Goal: Transaction & Acquisition: Purchase product/service

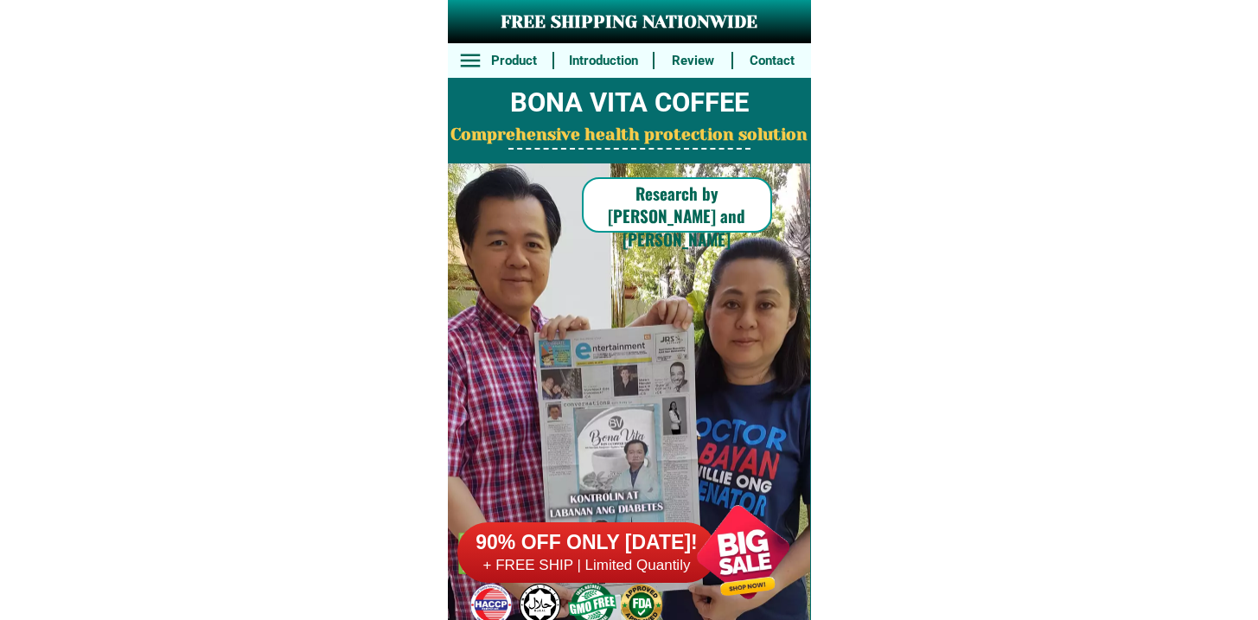
click at [630, 530] on h6 "90% OFF ONLY [DATE]!" at bounding box center [586, 543] width 259 height 26
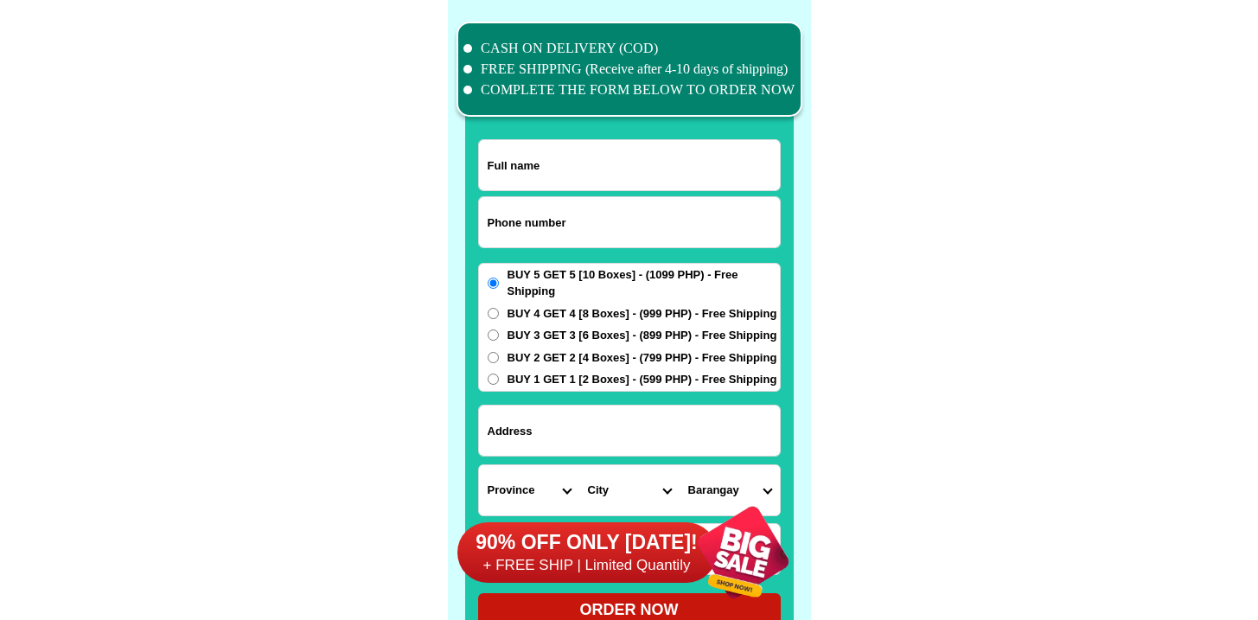
scroll to position [13444, 0]
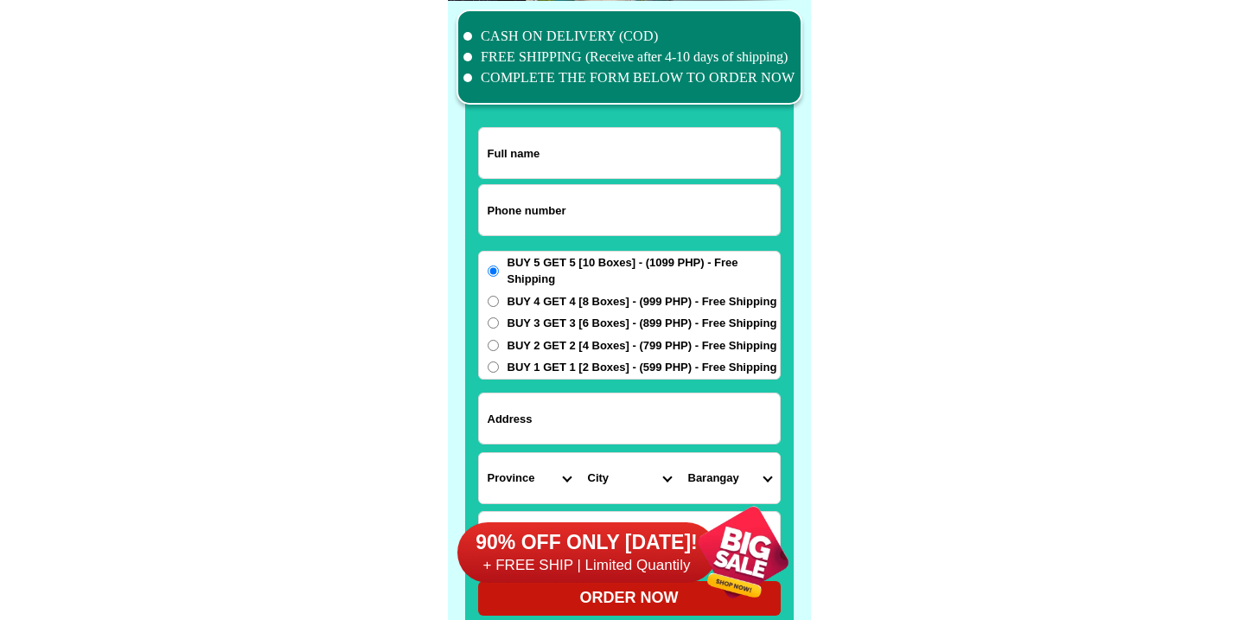
click at [473, 197] on div at bounding box center [629, 329] width 329 height 608
click at [500, 198] on input "Input phone_number" at bounding box center [629, 210] width 301 height 50
paste input "9566655058"
type input "09566655058"
click at [572, 131] on input "Input full_name" at bounding box center [629, 153] width 301 height 50
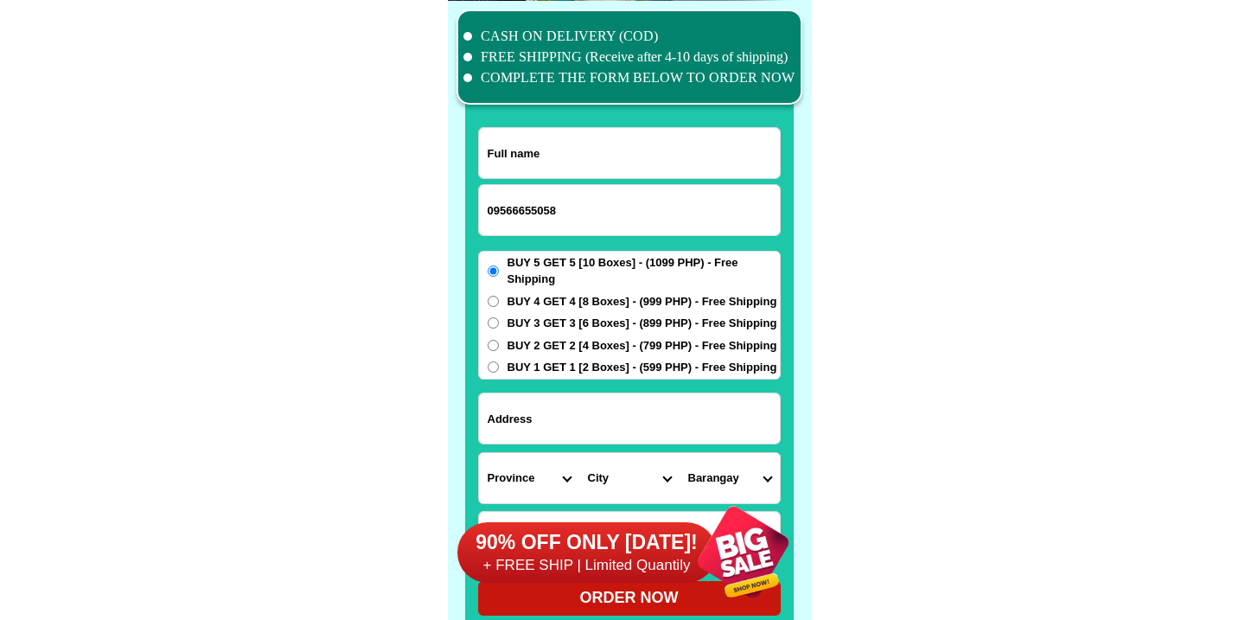
click at [572, 138] on input "Input full_name" at bounding box center [629, 153] width 301 height 50
paste input "Lyn leybaa"
type input "Lyn leybaa"
click at [588, 420] on input "Input address" at bounding box center [629, 418] width 301 height 50
paste input "Brgy nigyon cawongan pader Garcia Batangas"
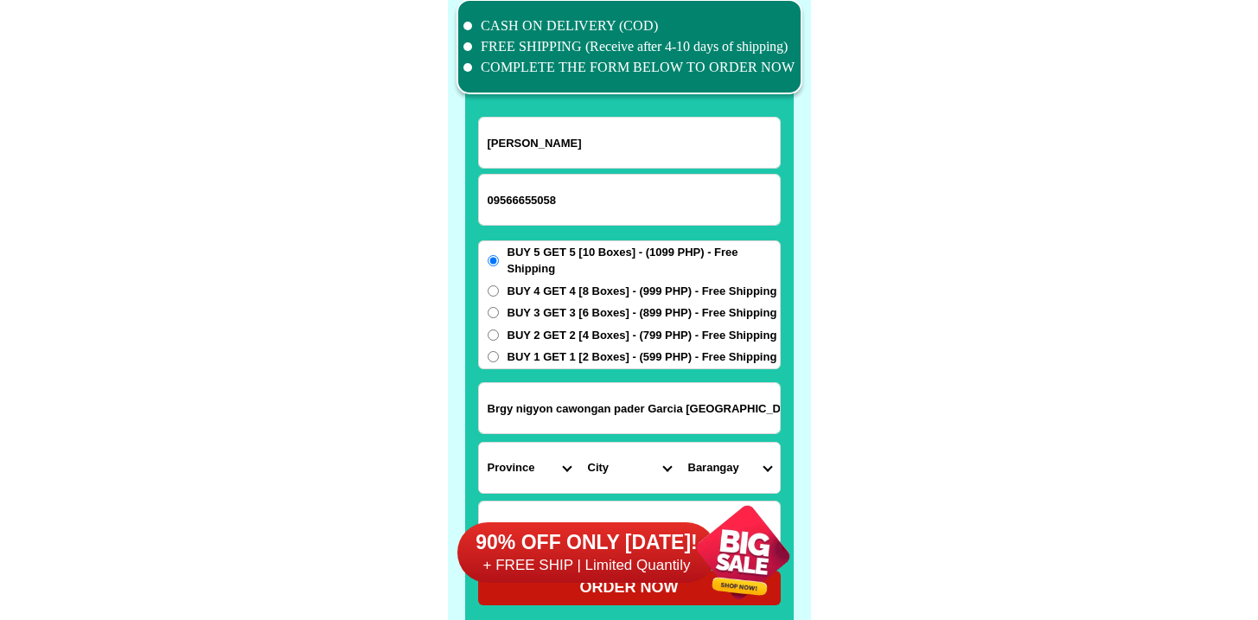
scroll to position [13454, 0]
type input "Brgy nigyon cawongan pader Garcia Batangas"
click at [530, 450] on select "Province [GEOGRAPHIC_DATA] [GEOGRAPHIC_DATA] [GEOGRAPHIC_DATA] [GEOGRAPHIC_DATA…" at bounding box center [529, 468] width 100 height 50
select select "63_108"
click at [479, 443] on select "Province [GEOGRAPHIC_DATA] [GEOGRAPHIC_DATA] [GEOGRAPHIC_DATA] [GEOGRAPHIC_DATA…" at bounding box center [529, 468] width 100 height 50
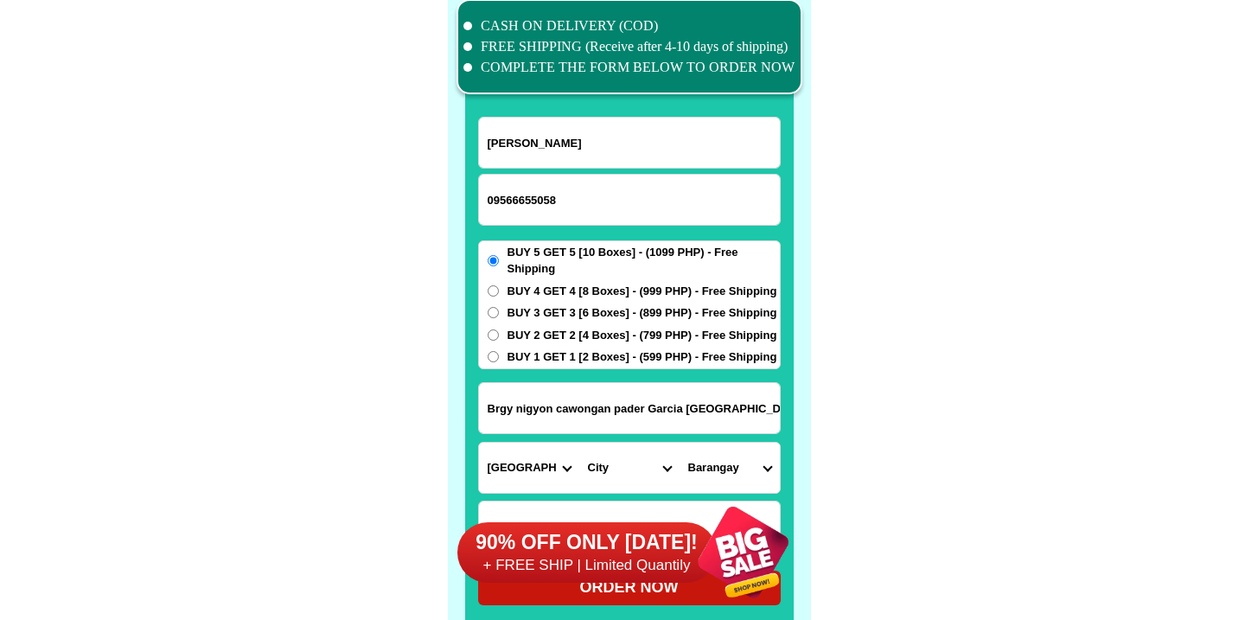
click at [637, 483] on select "City Agoncillo Alitagtag Allacapan Balayan Batangas-balete Batangas-city Batang…" at bounding box center [629, 468] width 100 height 50
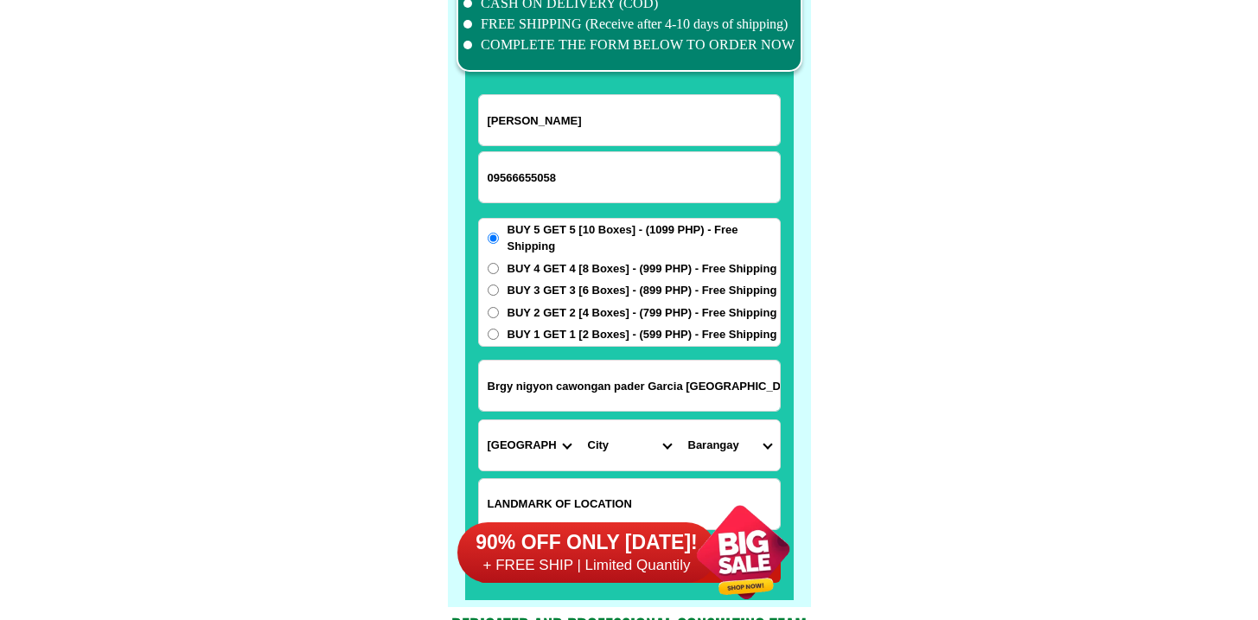
scroll to position [13495, 0]
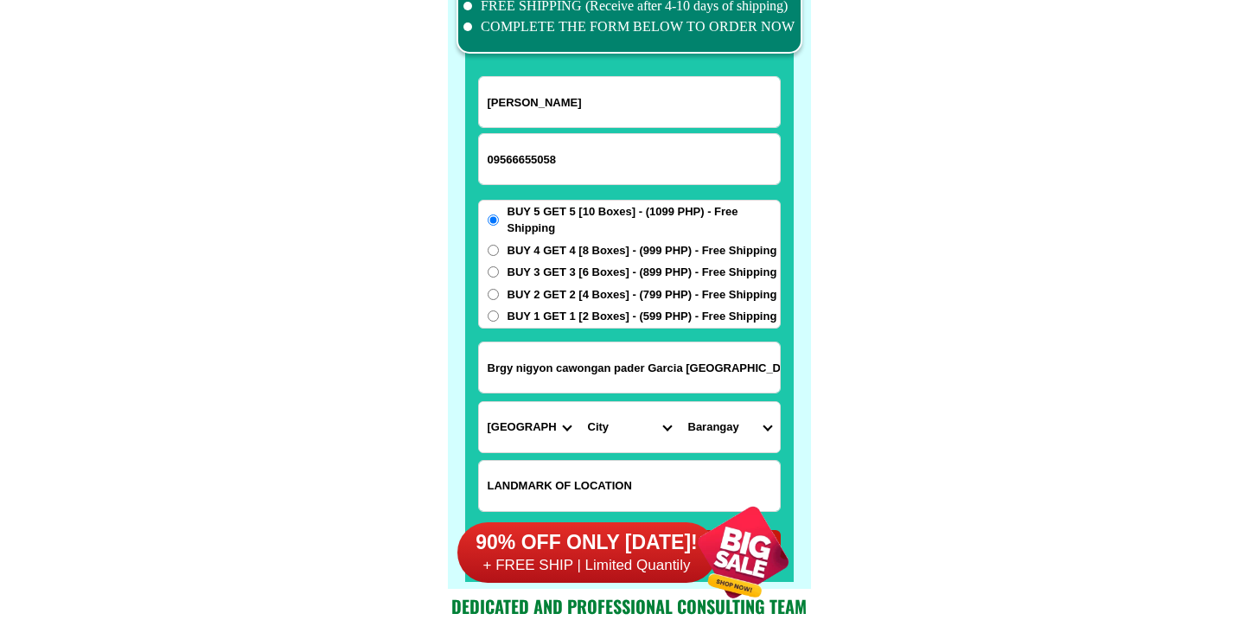
click at [616, 444] on select "City Agoncillo Alitagtag Allacapan Balayan Batangas-balete Batangas-city Batang…" at bounding box center [629, 427] width 100 height 50
click at [579, 402] on select "City Agoncillo Alitagtag Allacapan Balayan Batangas-balete Batangas-city Batang…" at bounding box center [629, 427] width 100 height 50
click at [652, 426] on select "City Agoncillo Alitagtag Allacapan Balayan Batangas-balete Batangas-city Batang…" at bounding box center [629, 427] width 100 height 50
click at [734, 421] on select "Barangay Banaba Banaybanay Bawi Bukal Castillo Cawongan Manggas Maugat east Mau…" at bounding box center [730, 427] width 100 height 50
click at [627, 423] on select "City Agoncillo Alitagtag Allacapan Balayan Batangas-balete Batangas-city Batang…" at bounding box center [629, 427] width 100 height 50
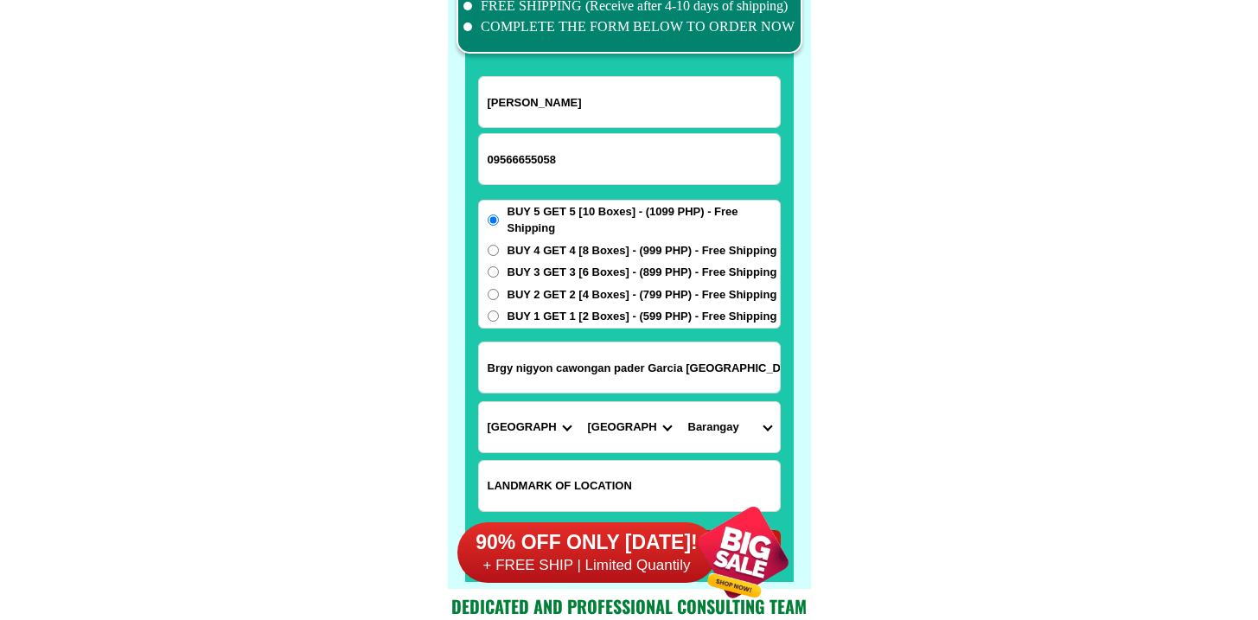
click at [579, 402] on select "City Agoncillo Alitagtag Allacapan Balayan Batangas-balete Batangas-city Batang…" at bounding box center [629, 427] width 100 height 50
click at [616, 435] on select "City Agoncillo Alitagtag Allacapan Balayan Batangas-balete Batangas-city Batang…" at bounding box center [629, 427] width 100 height 50
select select "63_1088464"
click at [579, 402] on select "City Agoncillo Alitagtag Allacapan Balayan Batangas-balete Batangas-city Batang…" at bounding box center [629, 427] width 100 height 50
click at [728, 426] on select "Barangay Banaba Banaybanay Bawi Bukal Castillo Cawongan Manggas Maugat east Mau…" at bounding box center [730, 427] width 100 height 50
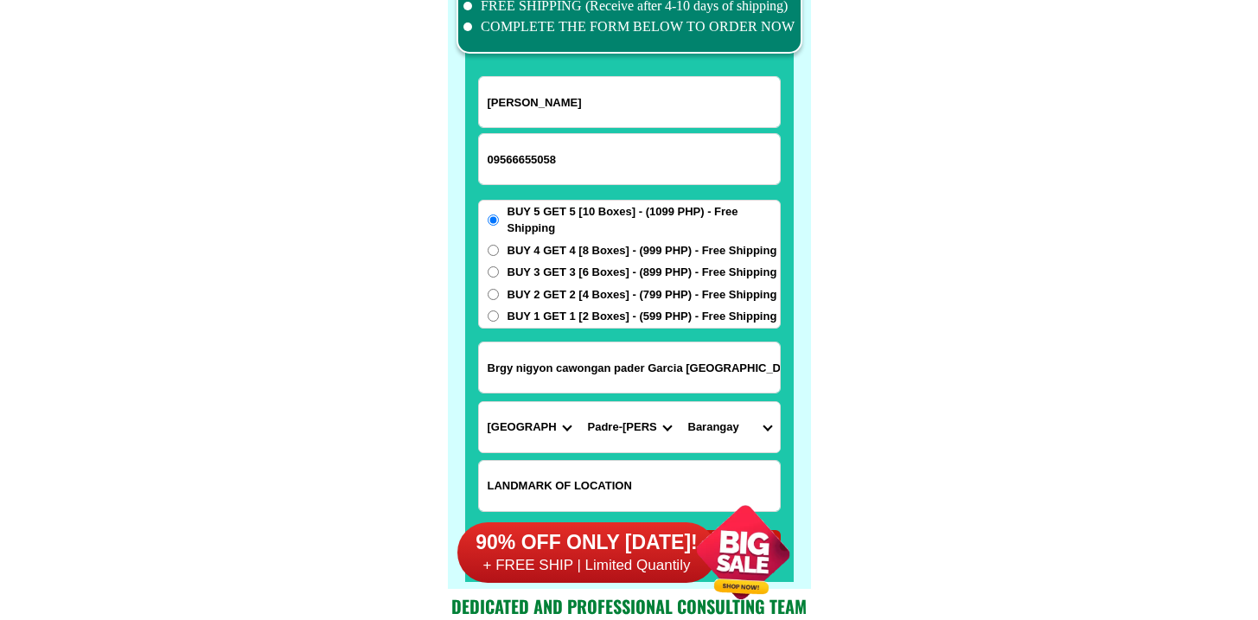
select select "63_10884647872"
click at [680, 402] on select "Barangay Banaba Banaybanay Bawi Bukal Castillo Cawongan Manggas Maugat east Mau…" at bounding box center [730, 427] width 100 height 50
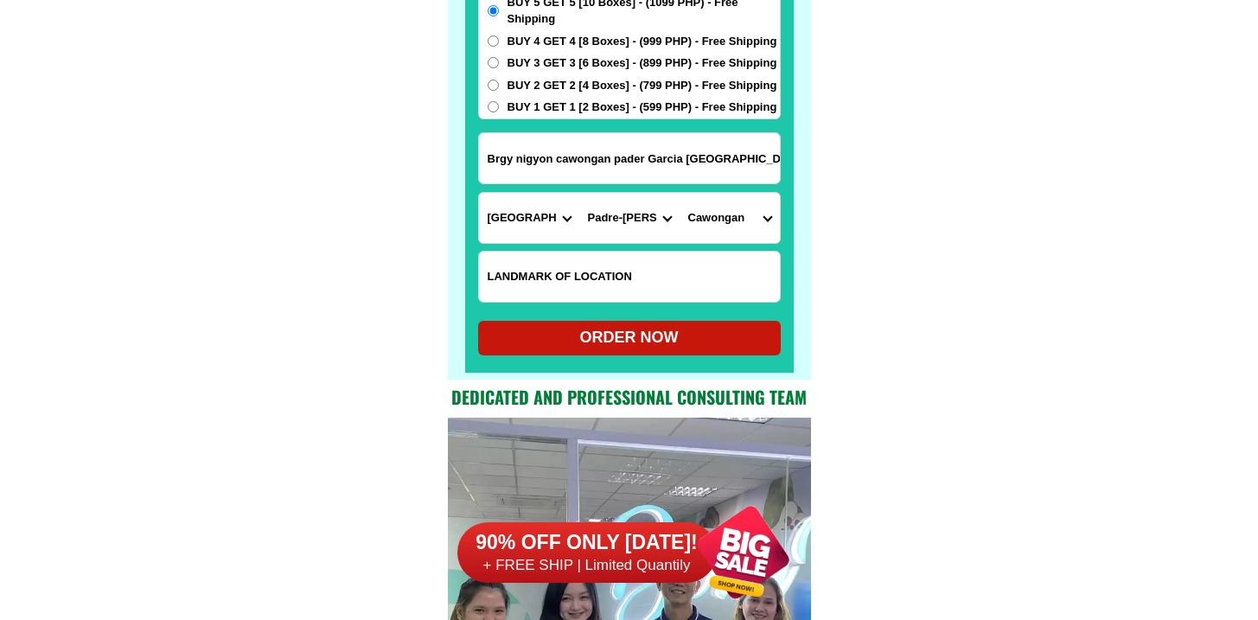
scroll to position [13676, 0]
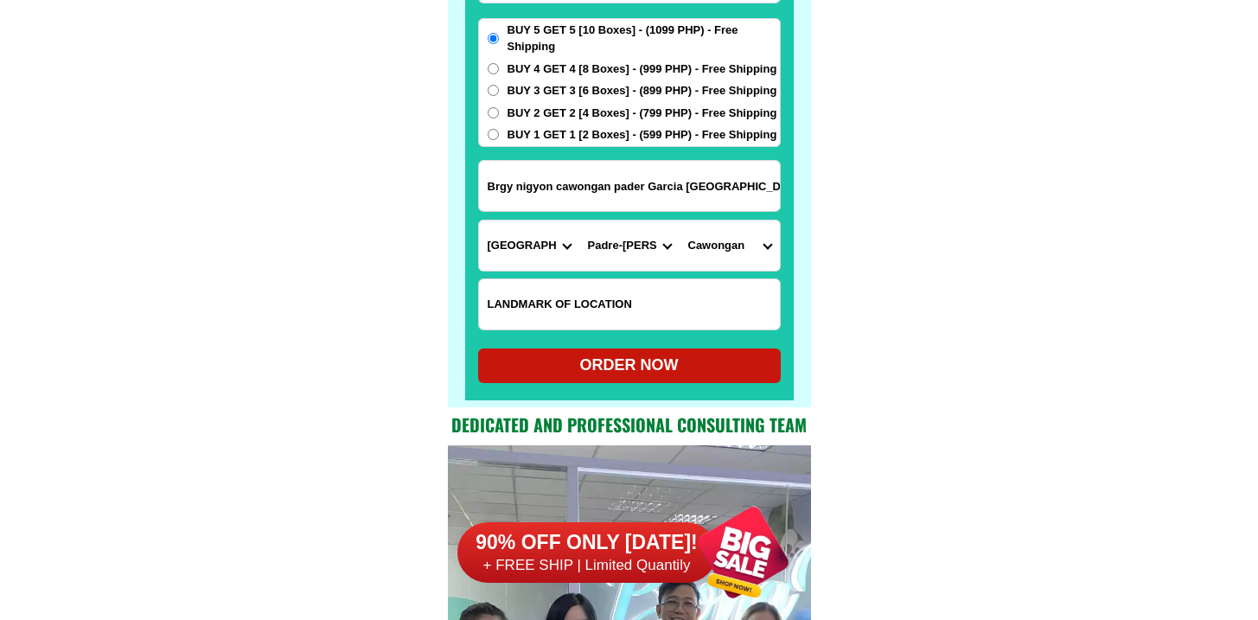
click at [545, 395] on div at bounding box center [629, 96] width 329 height 608
click at [541, 375] on div "ORDER NOW" at bounding box center [629, 365] width 303 height 23
type input "Brgy nigyon cawongan pader Garcia Batangas"
radio input "true"
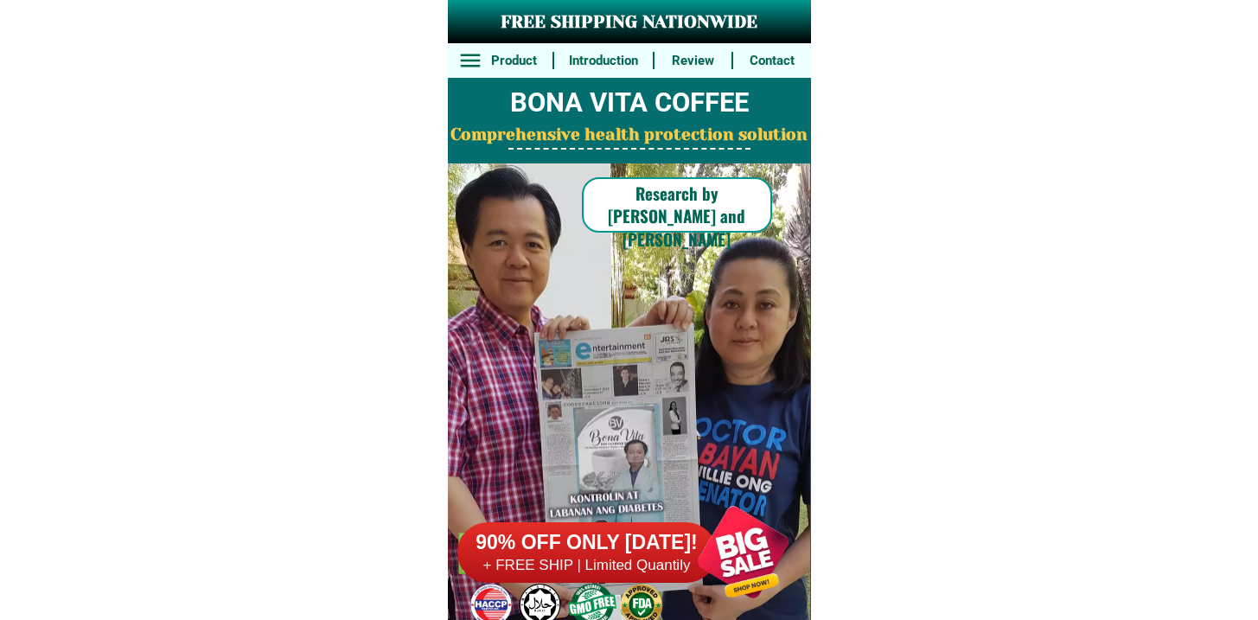
click at [700, 541] on div at bounding box center [743, 552] width 136 height 136
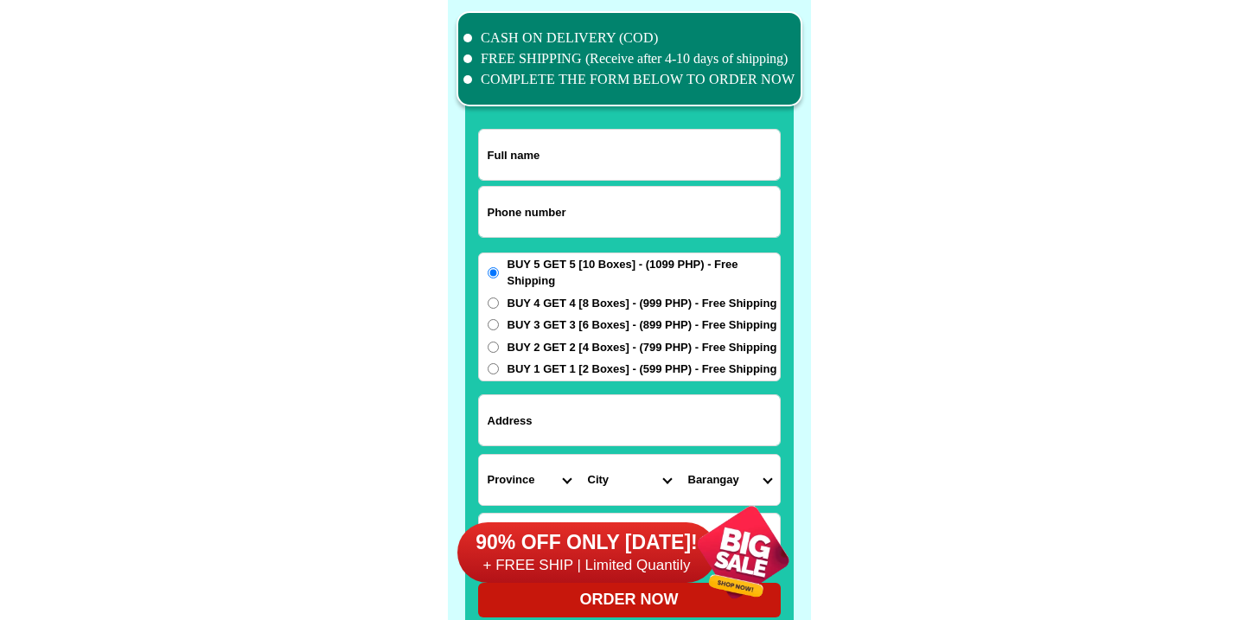
scroll to position [13444, 0]
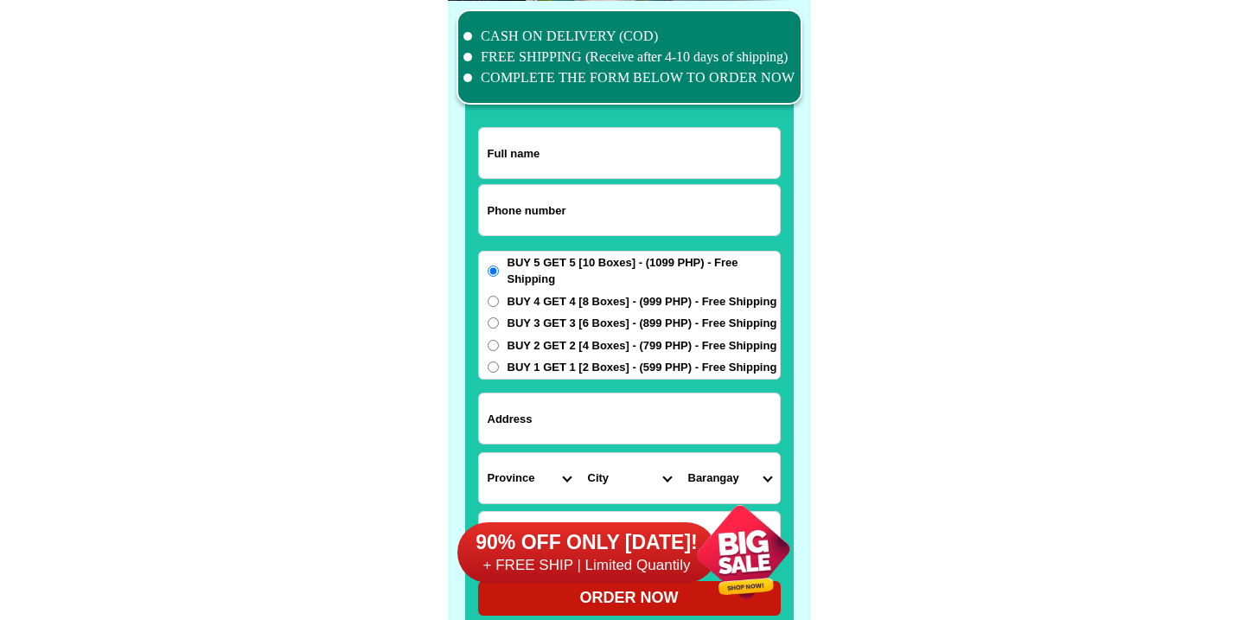
click at [549, 190] on input "Input phone_number" at bounding box center [629, 210] width 301 height 50
paste input "9175612837"
type input "09175612837"
drag, startPoint x: 512, startPoint y: 114, endPoint x: 512, endPoint y: 150, distance: 36.3
click at [513, 114] on div at bounding box center [629, 329] width 329 height 608
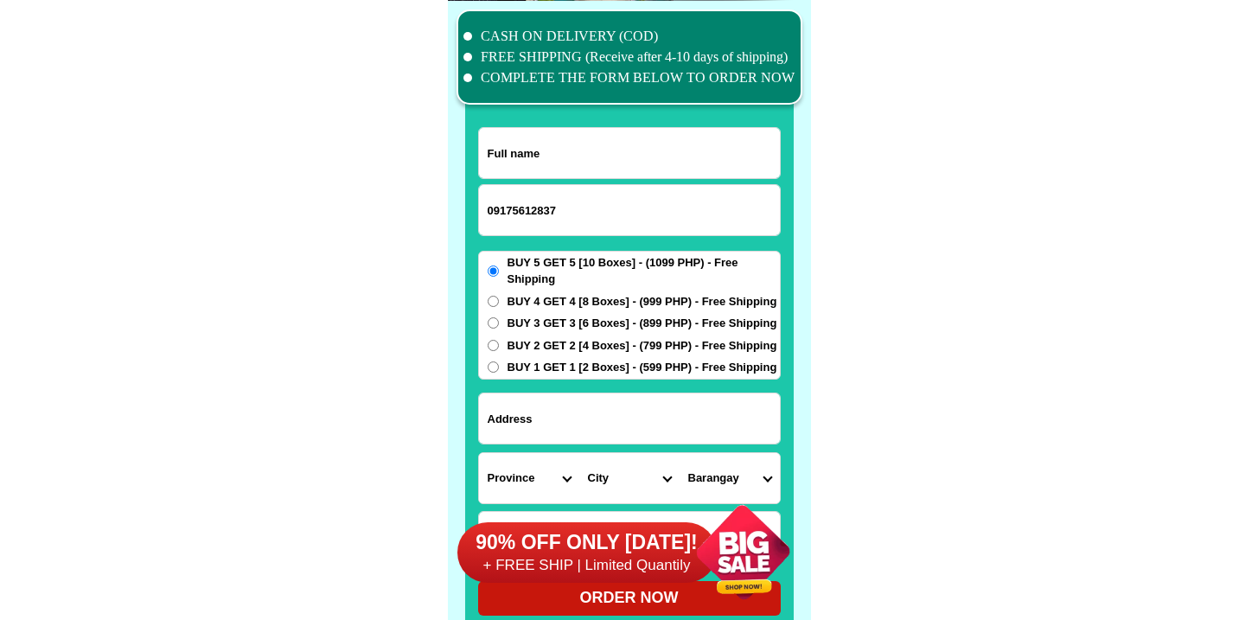
click at [512, 150] on input "Input full_name" at bounding box center [629, 153] width 301 height 50
paste input "Jesusa Bello"
type input "Jesusa Bello"
click at [607, 405] on input "Input address" at bounding box center [629, 418] width 301 height 50
paste input "142 Brgy. San Lorenzo Poblacion Bangui Ilocos Norte"
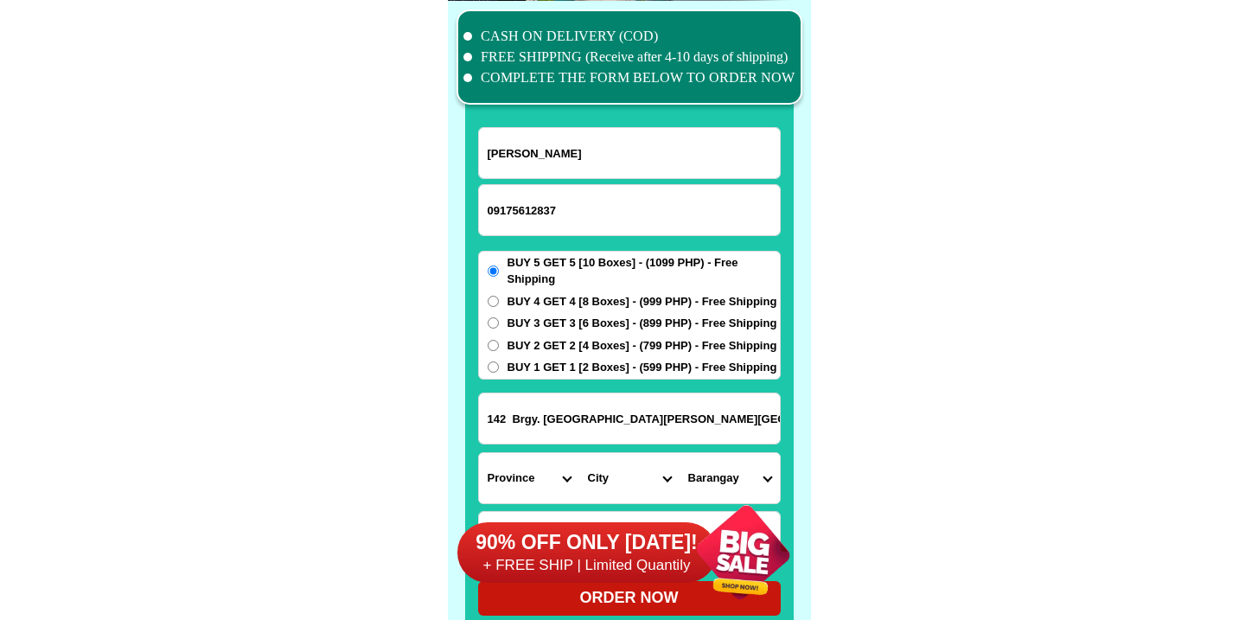
type input "142 Brgy. San Lorenzo Poblacion Bangui Ilocos Norte"
click at [553, 374] on span "BUY 1 GET 1 [2 Boxes] - (599 PHP) - Free Shipping" at bounding box center [643, 367] width 270 height 17
click at [499, 373] on input "BUY 1 GET 1 [2 Boxes] - (599 PHP) - Free Shipping" at bounding box center [493, 366] width 11 height 11
radio input "true"
click at [553, 370] on span "BUY 1 GET 1 [2 Boxes] - (599 PHP) - Free Shipping" at bounding box center [643, 367] width 270 height 17
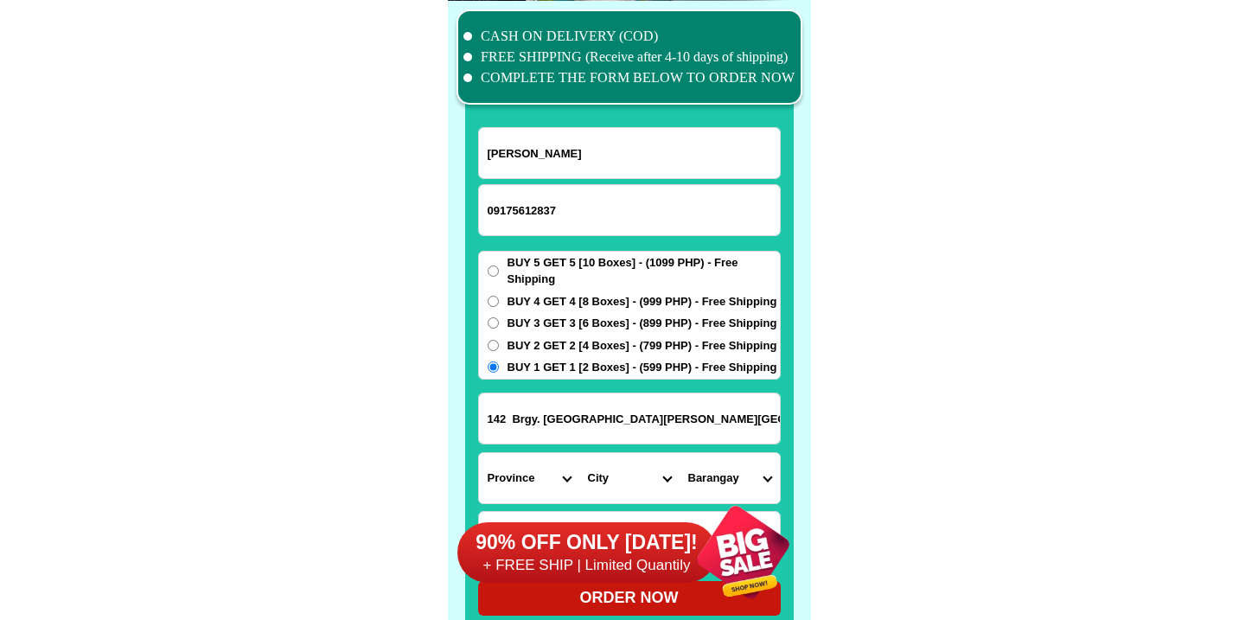
click at [499, 370] on input "BUY 1 GET 1 [2 Boxes] - (599 PHP) - Free Shipping" at bounding box center [493, 366] width 11 height 11
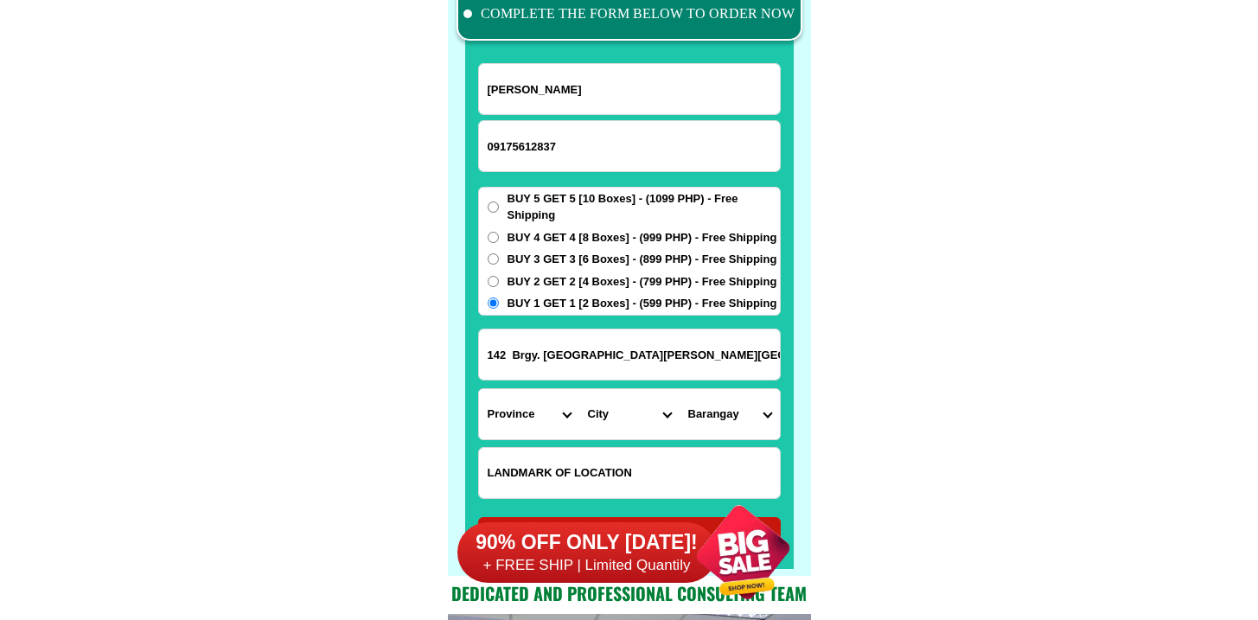
scroll to position [13525, 0]
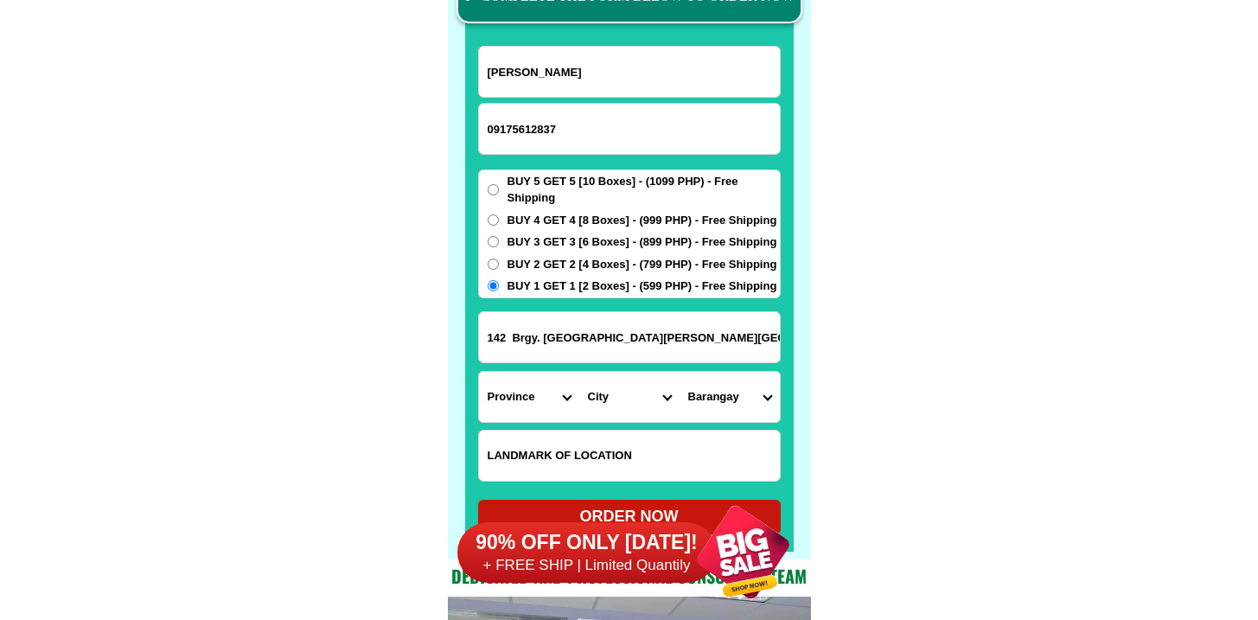
click at [589, 460] on input "Input LANDMARKOFLOCATION" at bounding box center [629, 456] width 301 height 50
paste input "Near Petron Gasoline Station"
type input "Near Petron Gasoline Station"
click at [535, 393] on select "Province [GEOGRAPHIC_DATA] [GEOGRAPHIC_DATA] [GEOGRAPHIC_DATA] [GEOGRAPHIC_DATA…" at bounding box center [529, 397] width 100 height 50
select select "63_473"
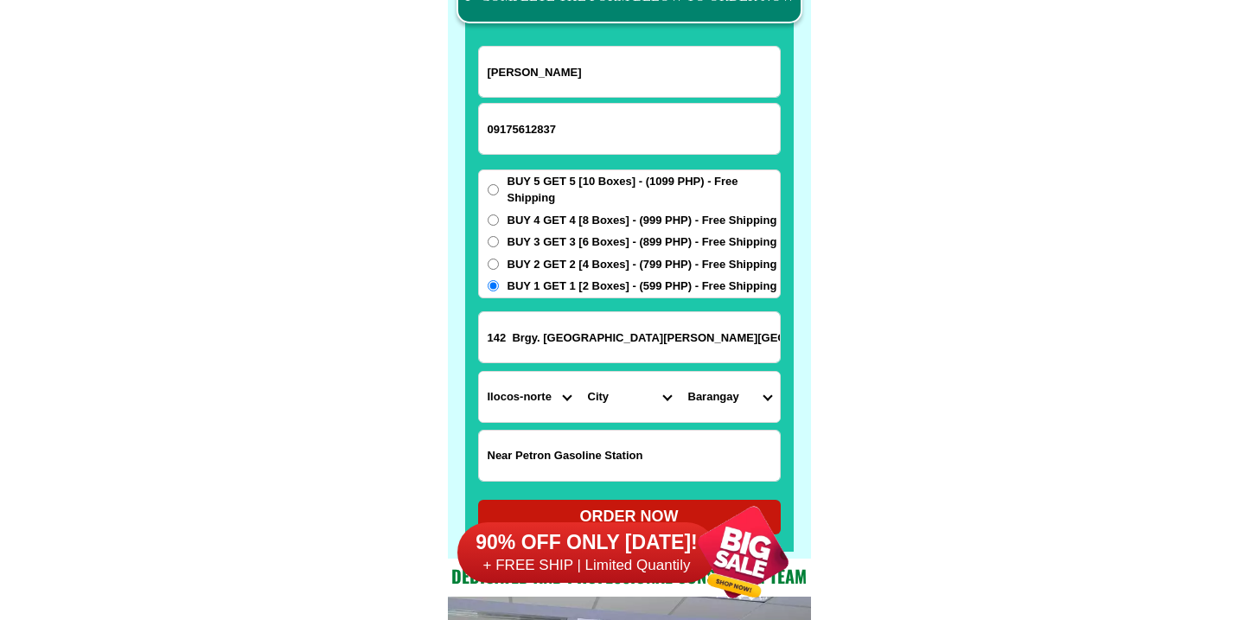
click at [479, 372] on select "Province [GEOGRAPHIC_DATA] [GEOGRAPHIC_DATA] [GEOGRAPHIC_DATA] [GEOGRAPHIC_DATA…" at bounding box center [529, 397] width 100 height 50
click at [605, 393] on select "City Adams Bacarra Badoc Bangui Banna Batac-city Carasi Currimao Dingras Dumaln…" at bounding box center [629, 397] width 100 height 50
select select "63_4731534"
click at [579, 372] on select "City Adams Bacarra Badoc Bangui Banna Batac-city Carasi Currimao Dingras Dumaln…" at bounding box center [629, 397] width 100 height 50
click at [721, 381] on select "Barangay Abaca Bacsil Banban Baruyen Dadaor Lanao Malasin Manayon Masikil Nagba…" at bounding box center [730, 397] width 100 height 50
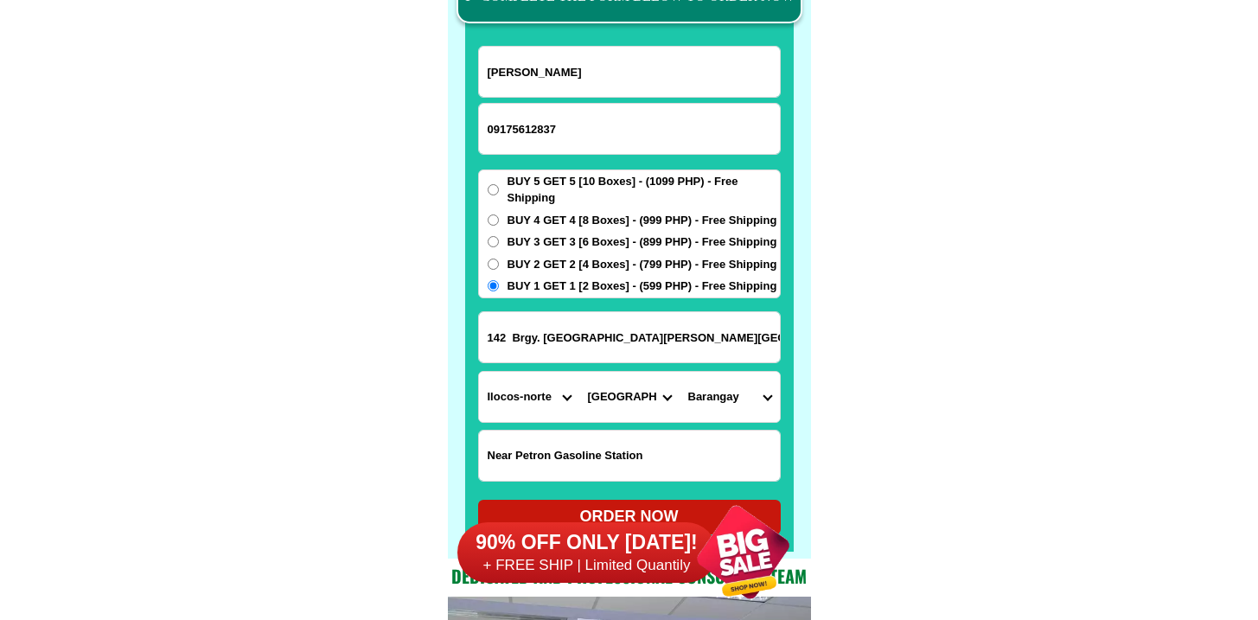
select select "63_473153428493"
click at [680, 372] on select "Barangay Abaca Bacsil Banban Baruyen Dadaor Lanao Malasin Manayon Masikil Nagba…" at bounding box center [730, 397] width 100 height 50
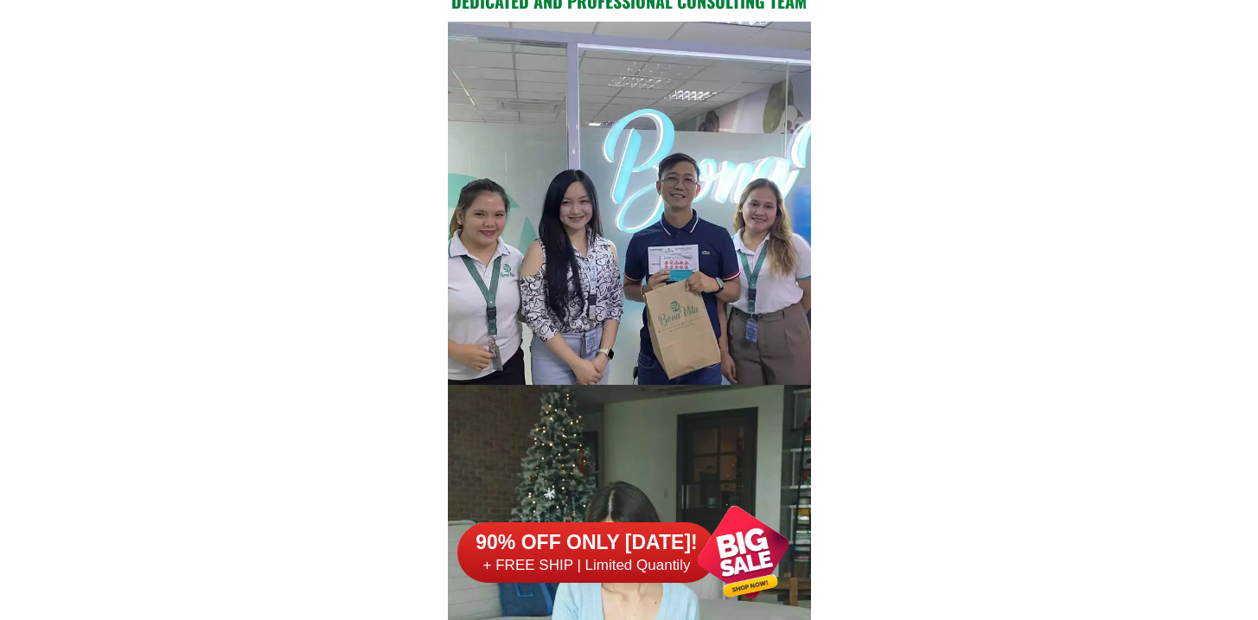
scroll to position [13861, 0]
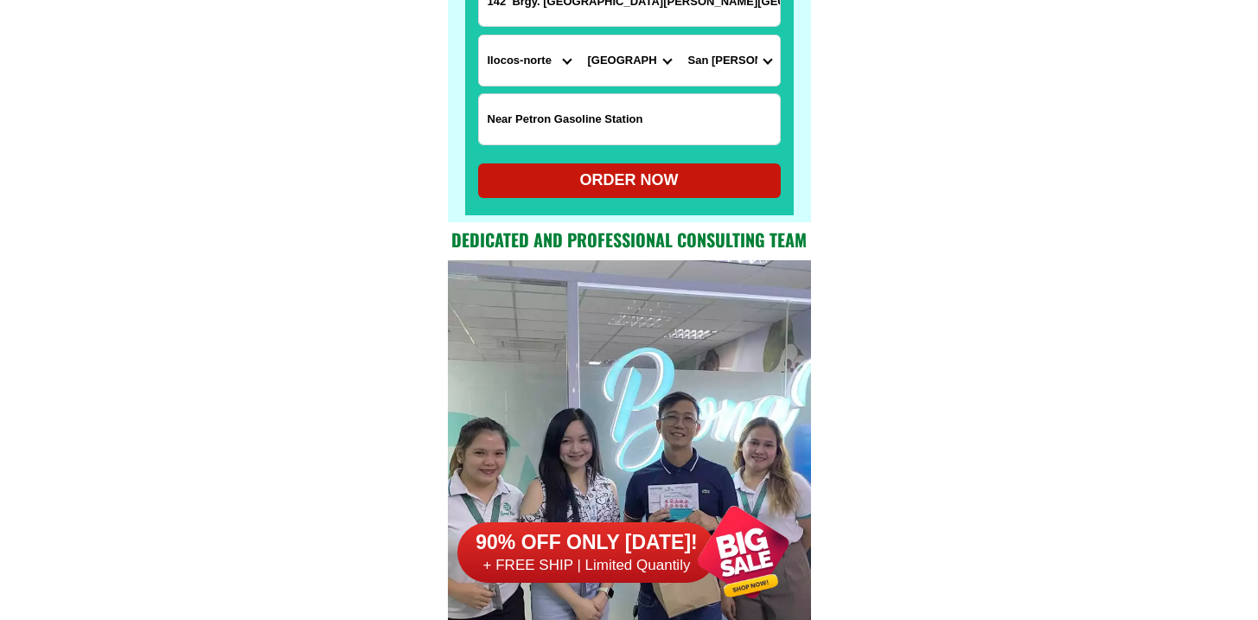
click at [625, 166] on div "ORDER NOW" at bounding box center [629, 180] width 303 height 35
radio input "true"
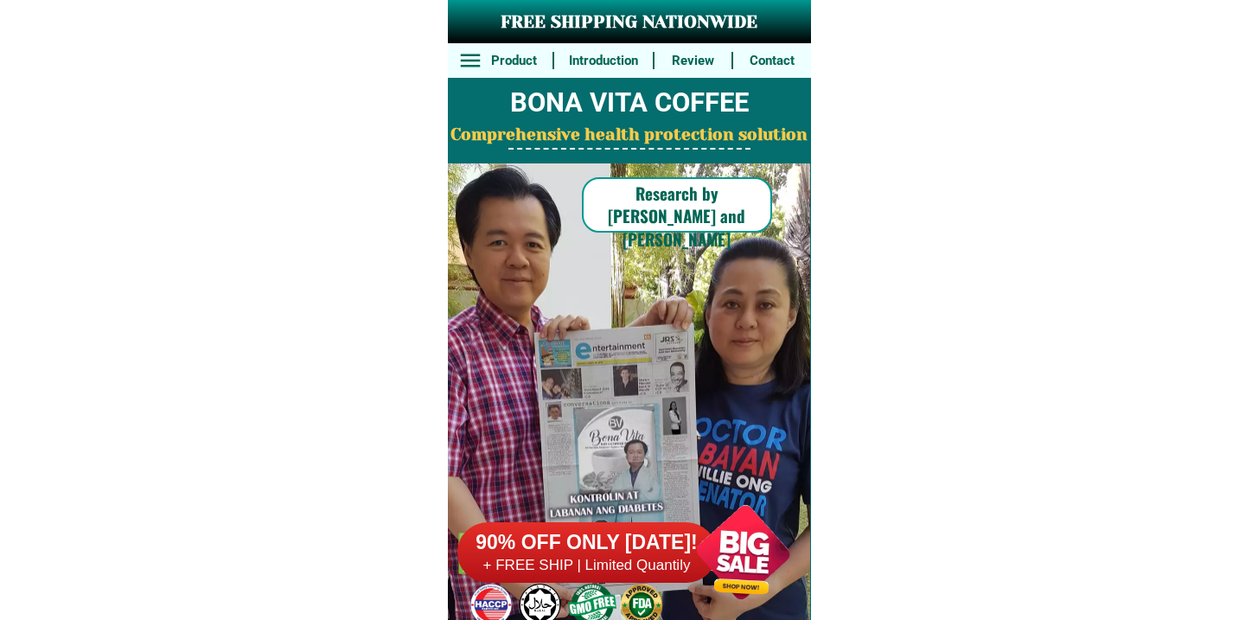
click at [556, 586] on div "90% OFF ONLY TODAY! + FREE SHIP | Limited Quantily" at bounding box center [634, 552] width 354 height 136
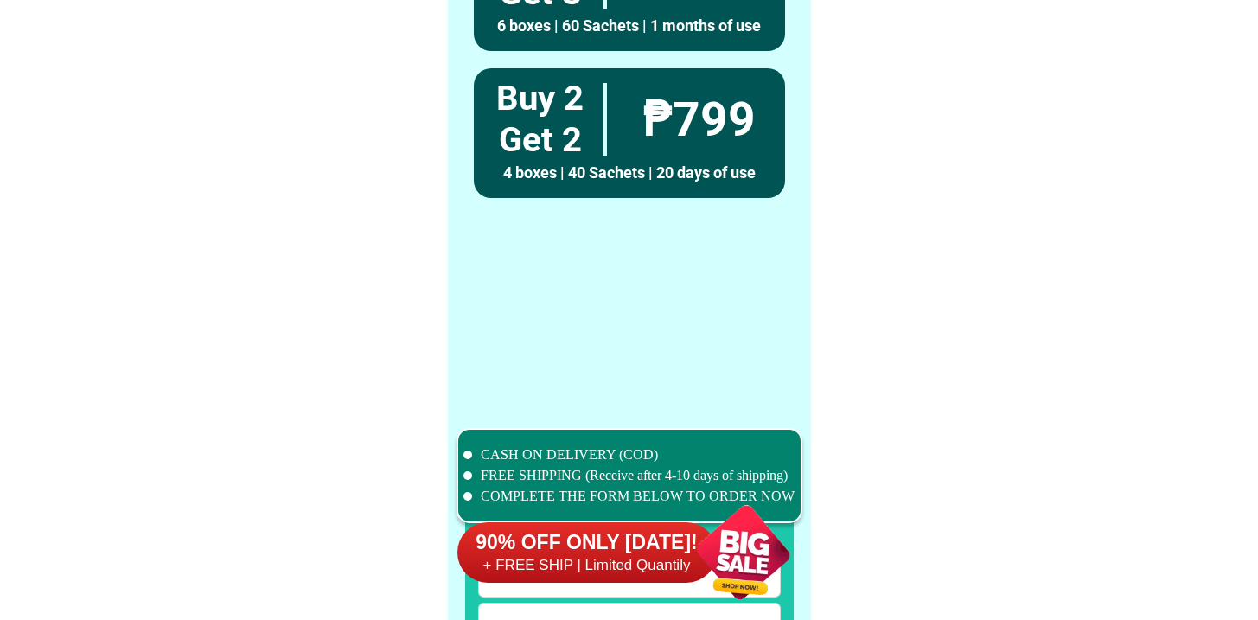
scroll to position [13444, 0]
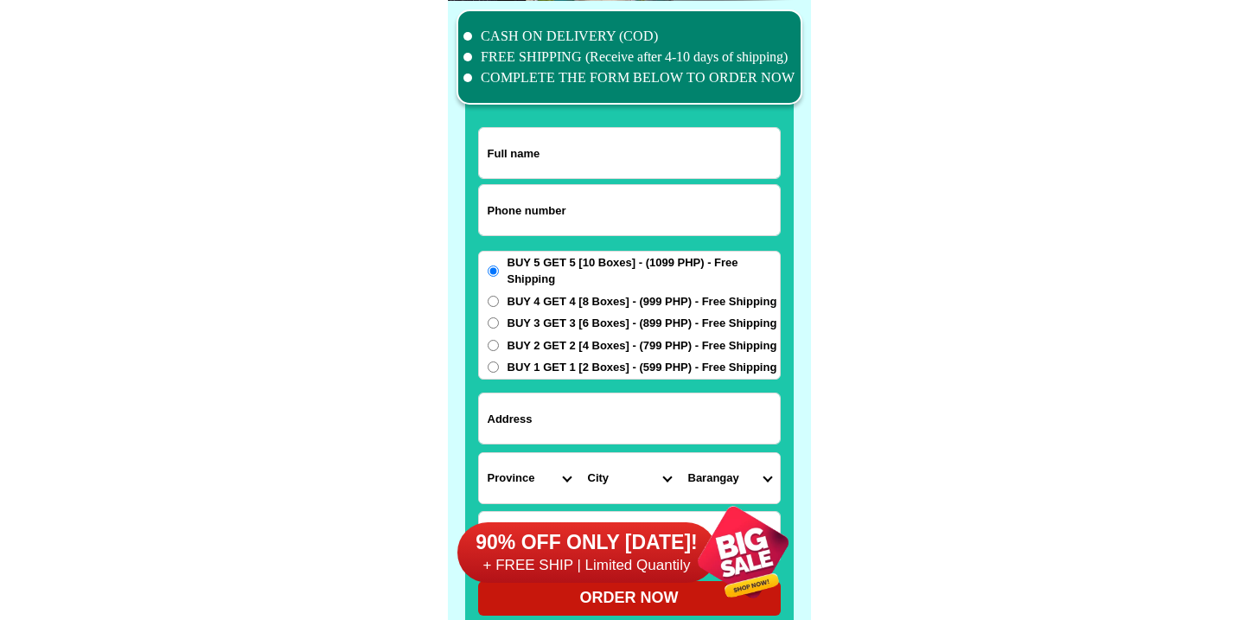
click at [594, 229] on input "Input phone_number" at bounding box center [629, 210] width 301 height 50
paste input "9152862890"
click at [493, 219] on input "9152862890" at bounding box center [629, 210] width 301 height 50
click at [483, 213] on input "9152862890" at bounding box center [629, 210] width 301 height 50
type input "09152862890"
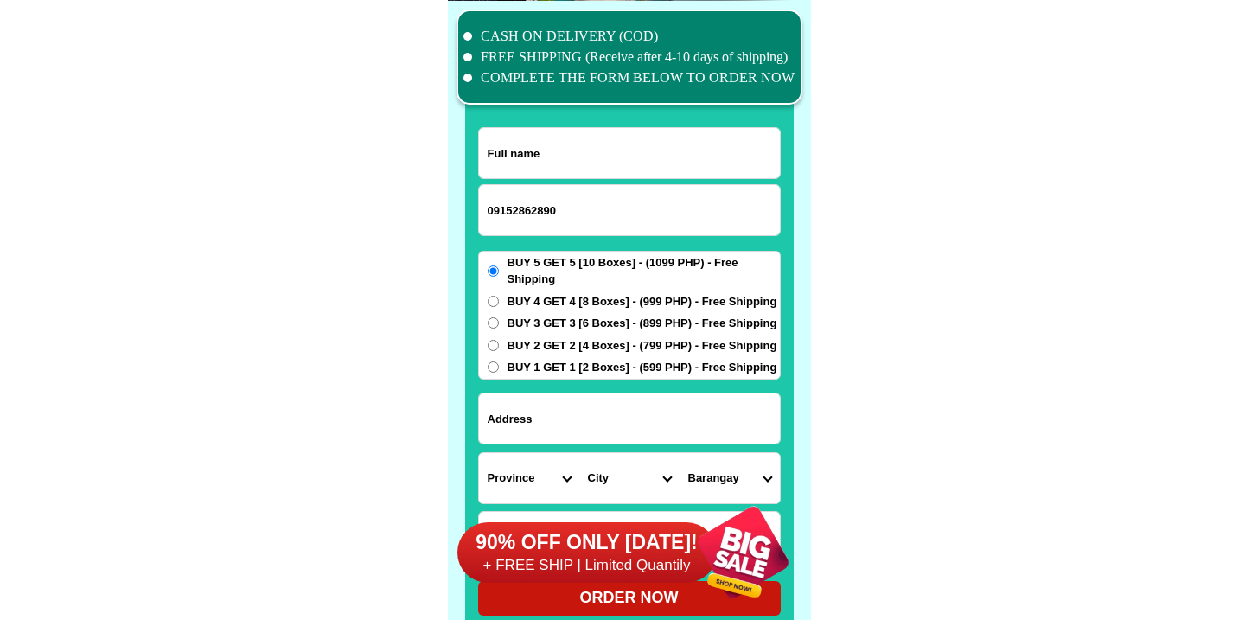
click at [583, 202] on input "09152862890" at bounding box center [629, 210] width 301 height 50
click at [598, 153] on input "Input full_name" at bounding box center [629, 153] width 301 height 50
paste input "Omer Cacho"
type input "Omer Cacho"
click at [579, 428] on input "Input address" at bounding box center [629, 418] width 301 height 50
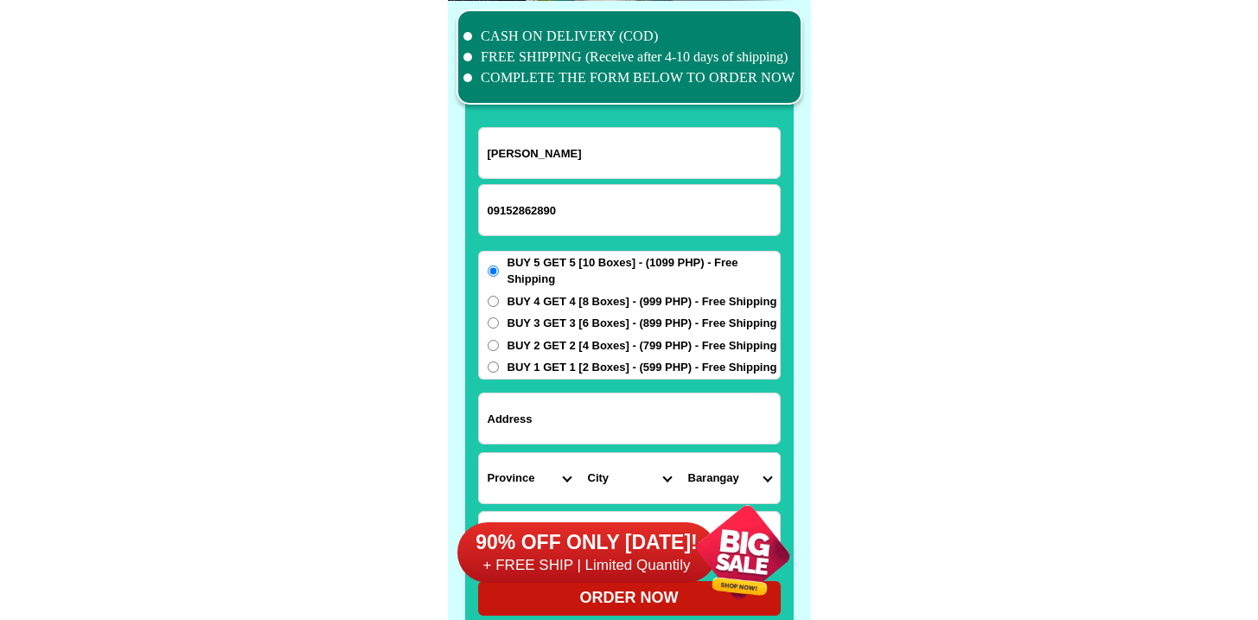
paste input "Salay Mangaldan Pangasinan"
type input "Salay Mangaldan Pangasinan"
click at [511, 340] on span "BUY 2 GET 2 [4 Boxes] - (799 PHP) - Free Shipping" at bounding box center [643, 345] width 270 height 17
click at [499, 340] on input "BUY 2 GET 2 [4 Boxes] - (799 PHP) - Free Shipping" at bounding box center [493, 345] width 11 height 11
radio input "true"
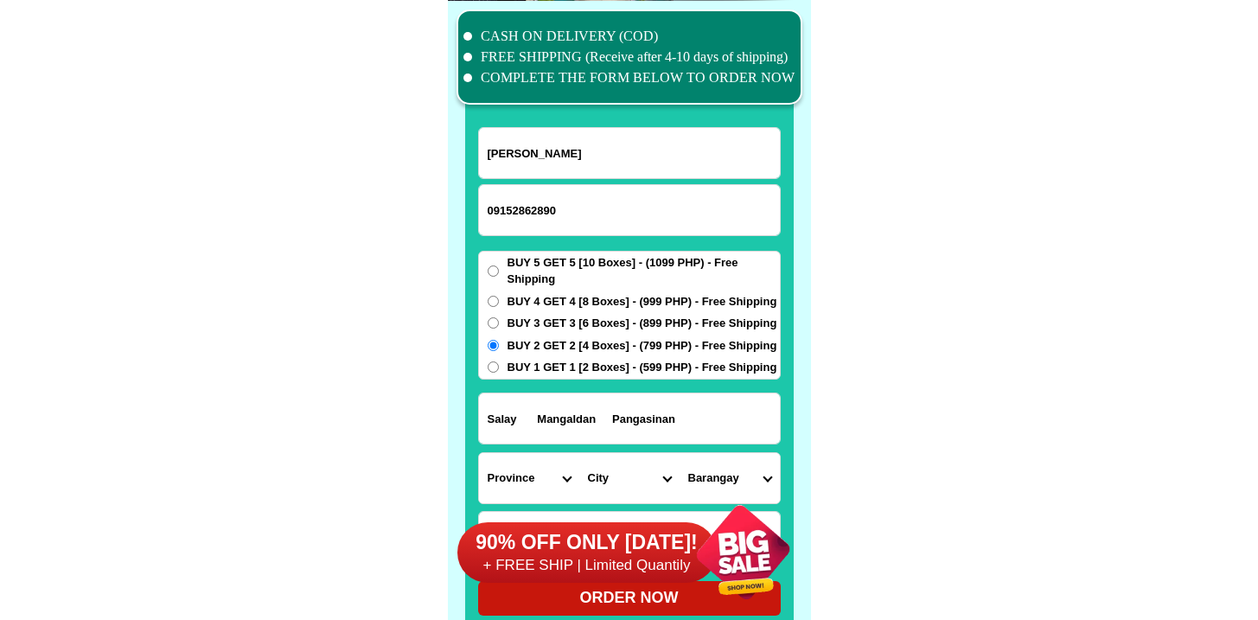
click at [511, 357] on div "BUY 5 GET 5 [10 Boxes] - (1099 PHP) - Free Shipping BUY 4 GET 4 [8 Boxes] - (99…" at bounding box center [629, 315] width 303 height 129
click at [512, 362] on span "BUY 1 GET 1 [2 Boxes] - (599 PHP) - Free Shipping" at bounding box center [643, 367] width 270 height 17
click at [499, 362] on input "BUY 1 GET 1 [2 Boxes] - (599 PHP) - Free Shipping" at bounding box center [493, 366] width 11 height 11
radio input "true"
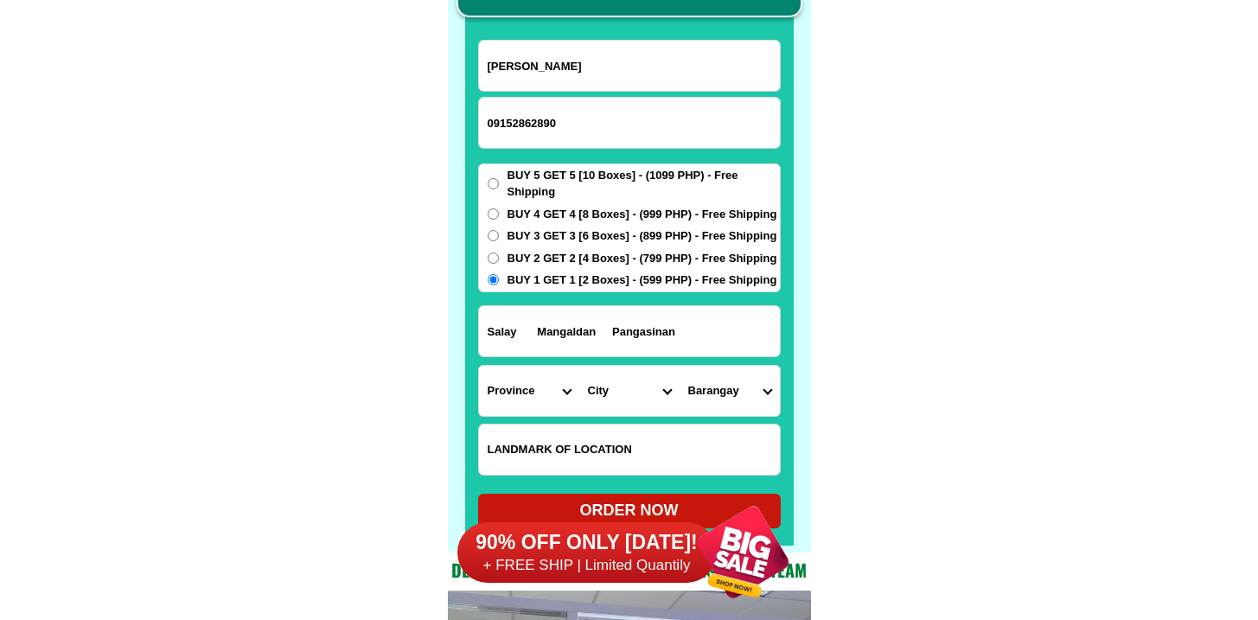
drag, startPoint x: 592, startPoint y: 488, endPoint x: 589, endPoint y: 479, distance: 9.3
click at [592, 488] on div "90% OFF ONLY TODAY! + FREE SHIP | Limited Quantily" at bounding box center [634, 552] width 354 height 136
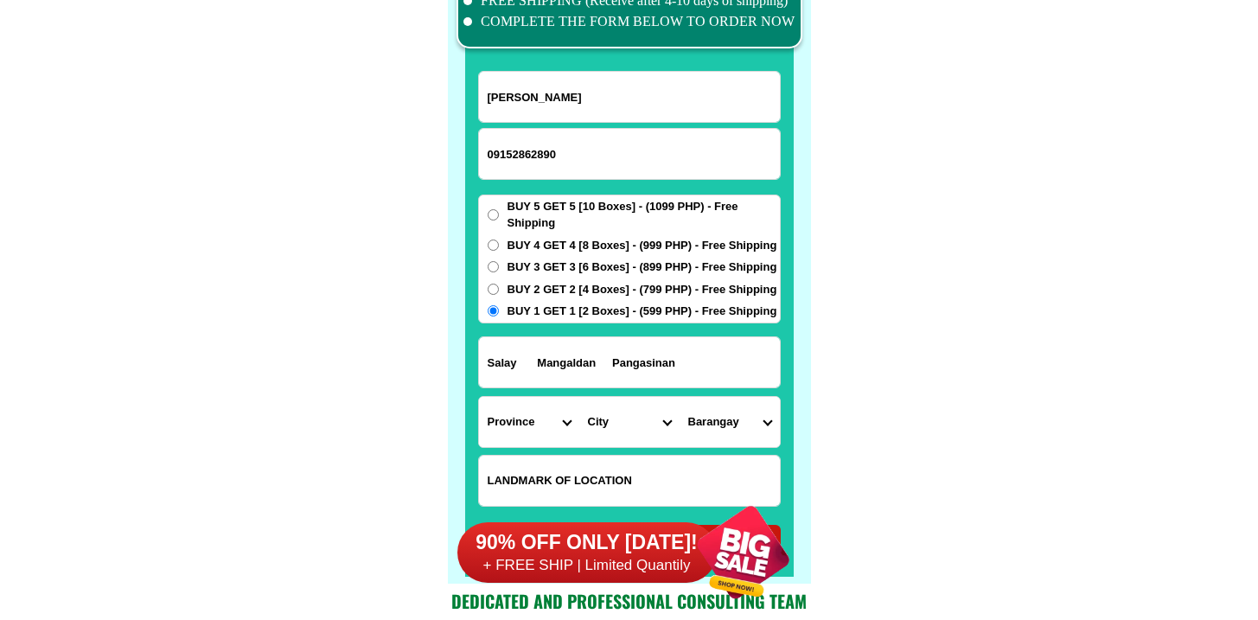
click at [584, 488] on div "90% OFF ONLY TODAY! + FREE SHIP | Limited Quantily" at bounding box center [634, 552] width 354 height 136
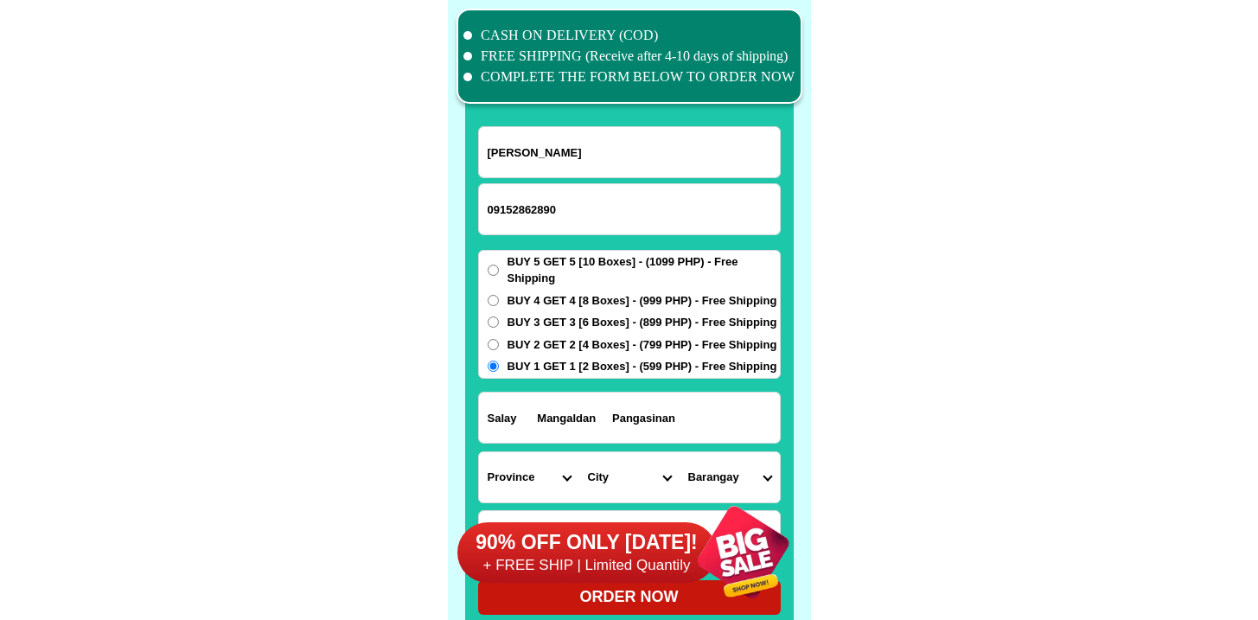
scroll to position [13692, 0]
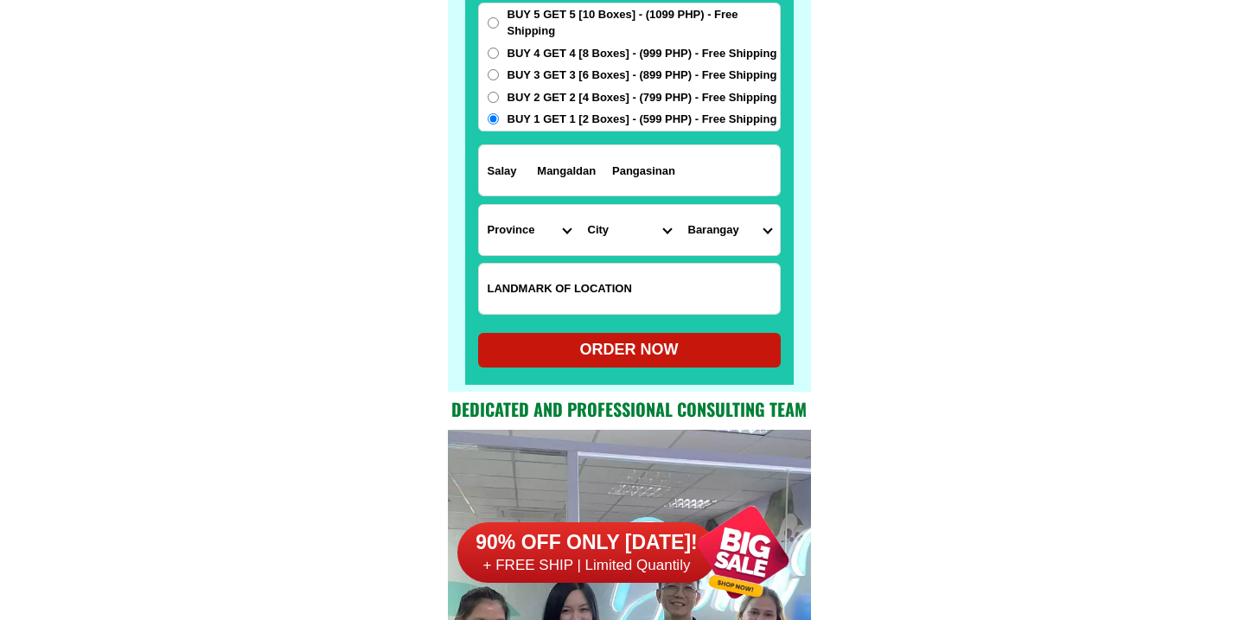
click at [592, 276] on input "Input LANDMARKOFLOCATION" at bounding box center [629, 289] width 301 height 50
paste input "Near 2nd centrum gasoline station/Bermont Enterprise"
type input "Near 2nd centrum gasoline station/Bermont Enterprise"
click at [502, 234] on select "Province [GEOGRAPHIC_DATA] [GEOGRAPHIC_DATA] [GEOGRAPHIC_DATA] [GEOGRAPHIC_DATA…" at bounding box center [529, 230] width 100 height 50
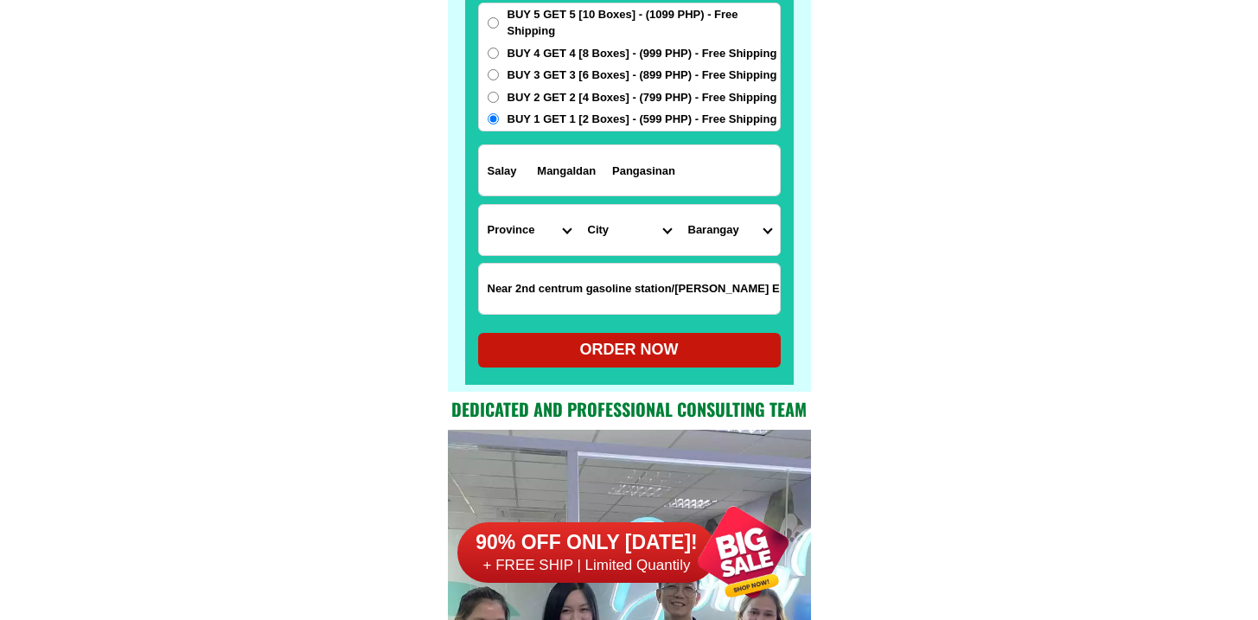
select select "63_247"
click at [479, 205] on select "Province [GEOGRAPHIC_DATA] [GEOGRAPHIC_DATA] [GEOGRAPHIC_DATA] [GEOGRAPHIC_DATA…" at bounding box center [529, 230] width 100 height 50
click at [615, 236] on select "City Agno Aguilar Alaminos-city Asingan Balungao Bani Basista Bautista Bayamban…" at bounding box center [629, 230] width 100 height 50
select select "63_2479544"
click at [579, 205] on select "City Agno Aguilar Alaminos-city Asingan Balungao Bani Basista Bautista Bayamban…" at bounding box center [629, 230] width 100 height 50
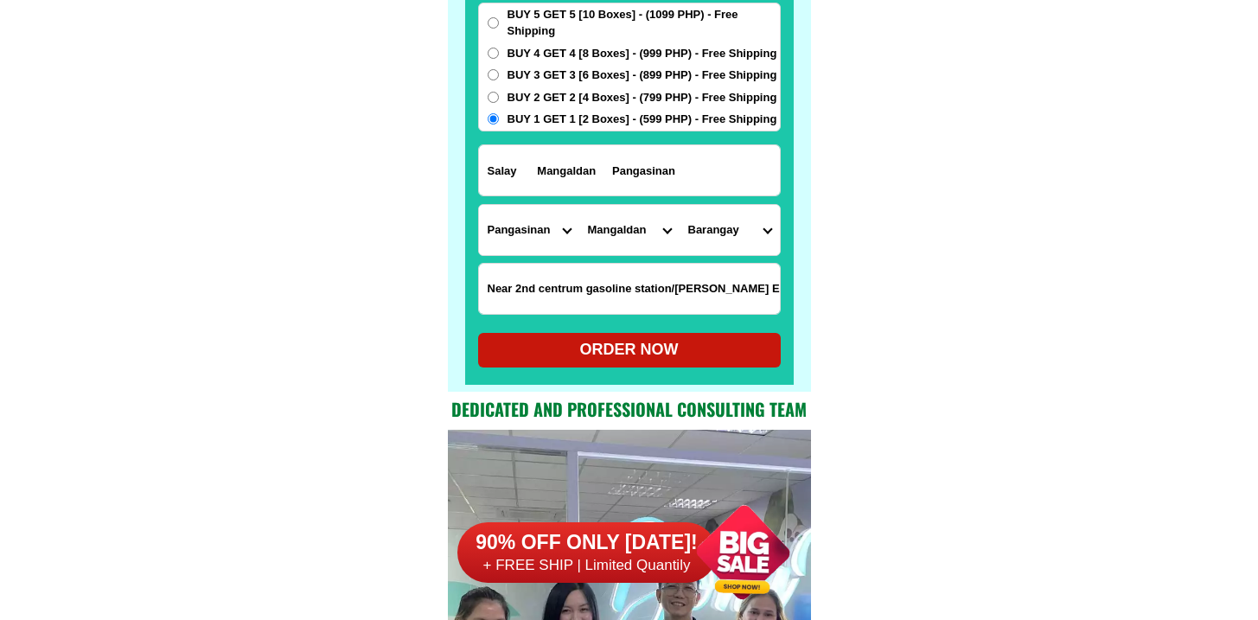
click at [724, 222] on select "Barangay Alitaya Amansabina Anolid Banaoang Bantayan Bari Bateng Buenlag David …" at bounding box center [730, 230] width 100 height 50
select select "63_24795446966"
click at [680, 205] on select "Barangay Alitaya Amansabina Anolid Banaoang Bantayan Bari Bateng Buenlag David …" at bounding box center [730, 230] width 100 height 50
click at [551, 330] on form "Omer Cacho 09152862890 ORDER NOW Salay Mangaldan Pangasinan Province Abra Agusa…" at bounding box center [629, 123] width 303 height 489
click at [551, 348] on div "ORDER NOW" at bounding box center [629, 349] width 303 height 23
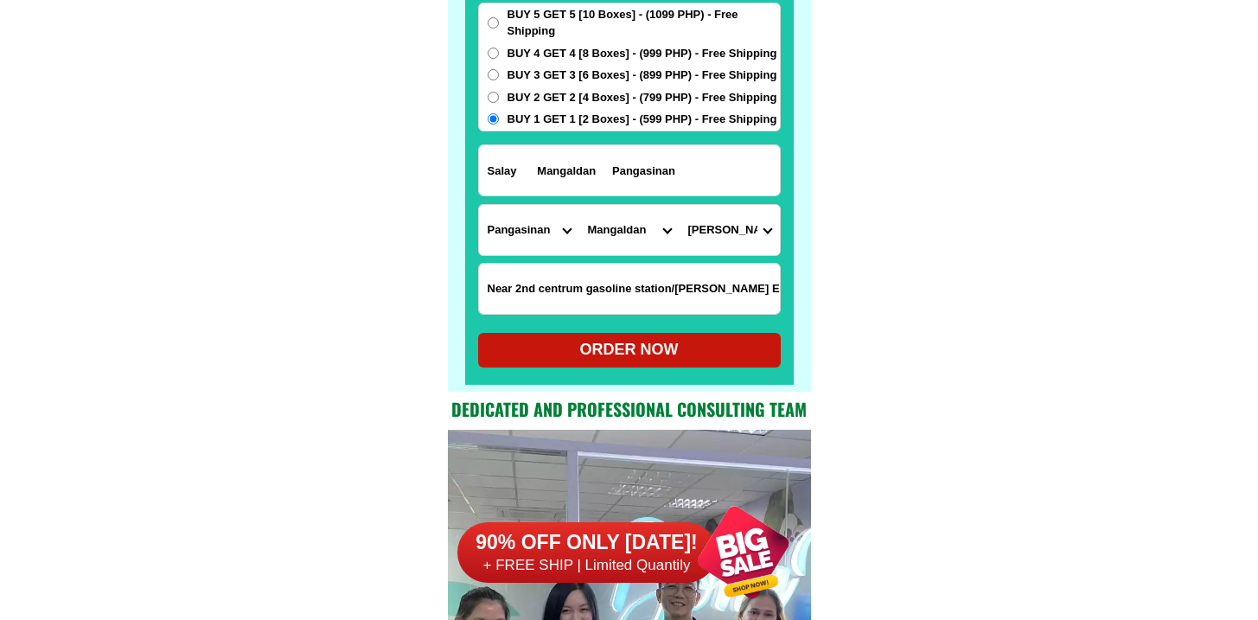
radio input "true"
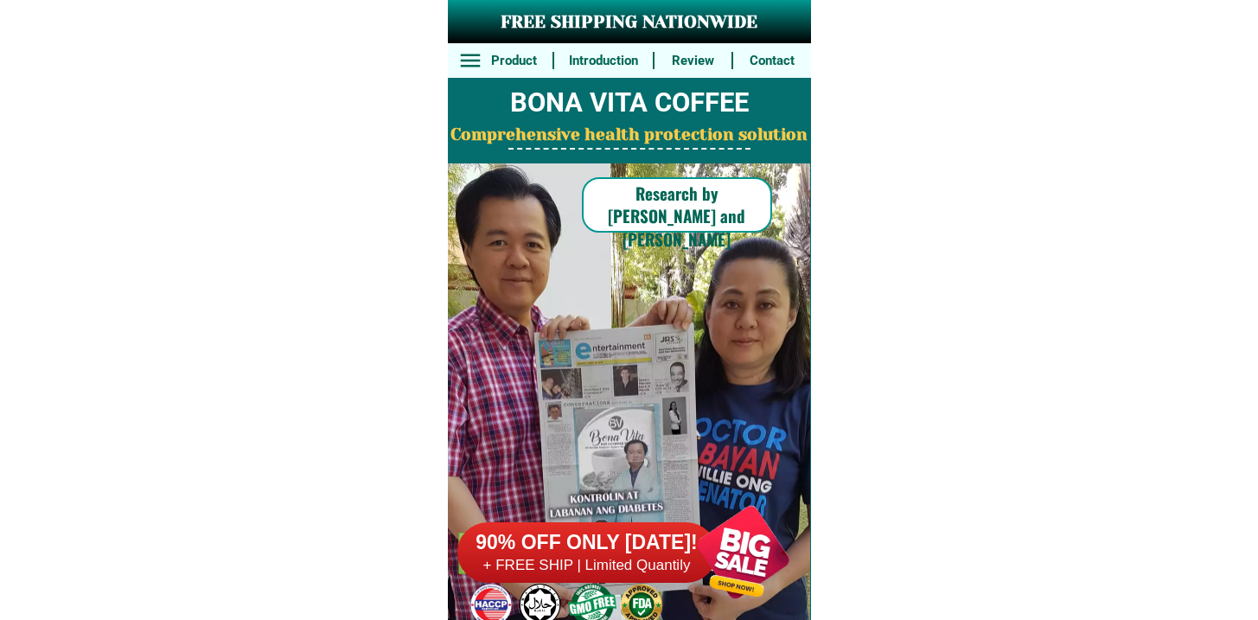
click at [665, 556] on h6 "+ FREE SHIP | Limited Quantily" at bounding box center [586, 565] width 259 height 19
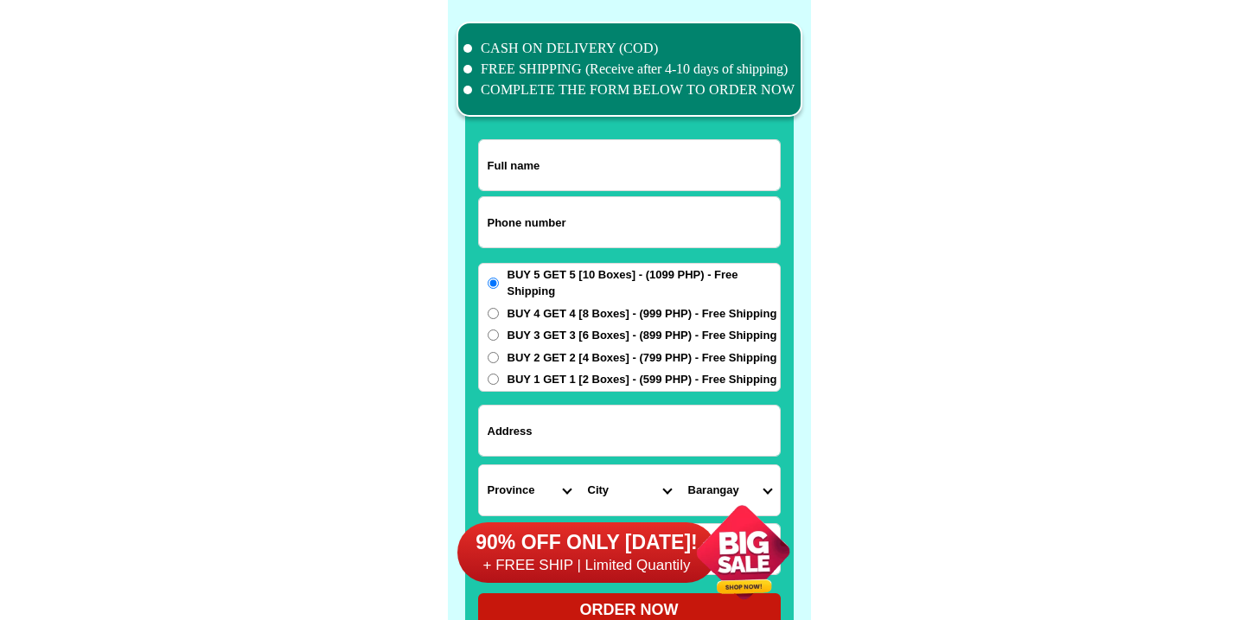
scroll to position [13444, 0]
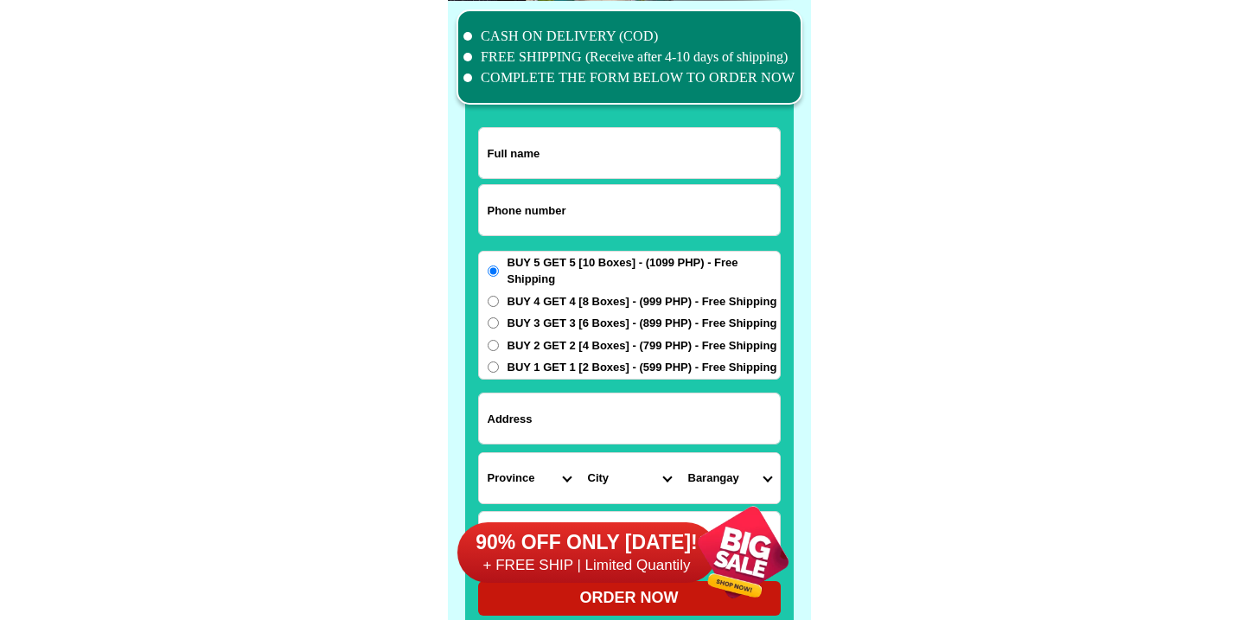
click at [552, 205] on input "Input phone_number" at bounding box center [629, 210] width 301 height 50
paste input "9610305377"
type input "09610305377"
click at [576, 166] on input "Input full_name" at bounding box center [629, 153] width 301 height 50
paste input "[PERSON_NAME] barangay Eslome Maasim Sarangani [GEOGRAPHIC_DATA] retired judge …"
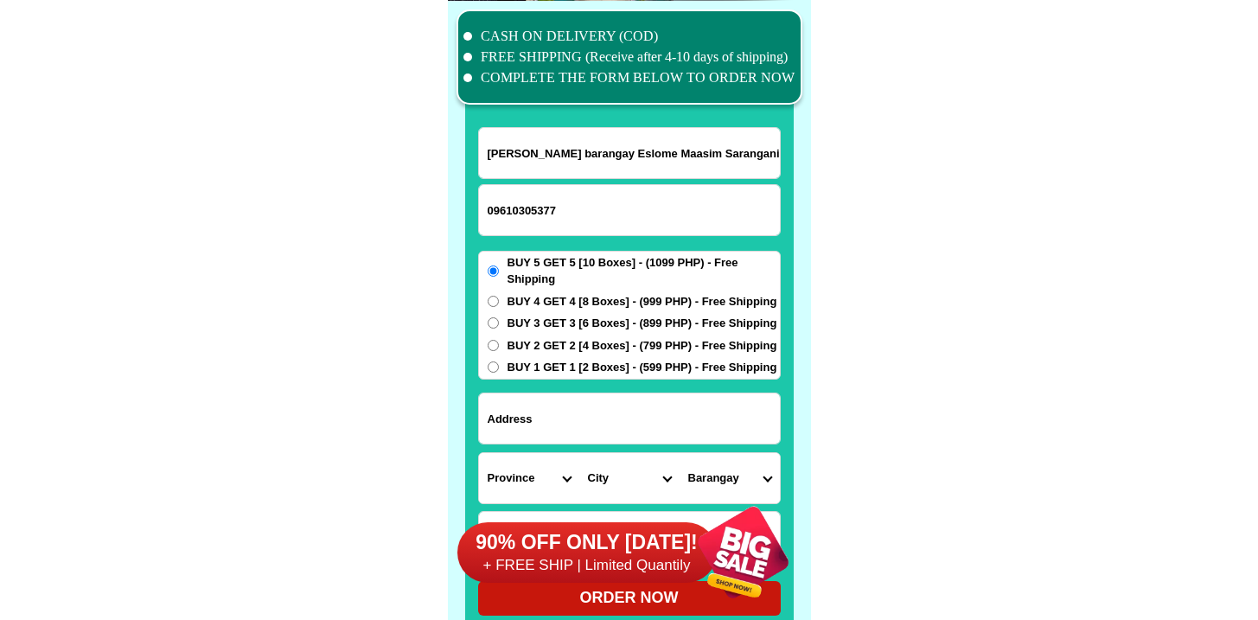
scroll to position [0, 289]
type input "[PERSON_NAME] barangay Eslome Maasim Sarangani [GEOGRAPHIC_DATA] retired judge …"
click at [566, 398] on input "Input address" at bounding box center [629, 418] width 301 height 50
paste input "Eslome kablacan Maasim Sarangani Province"
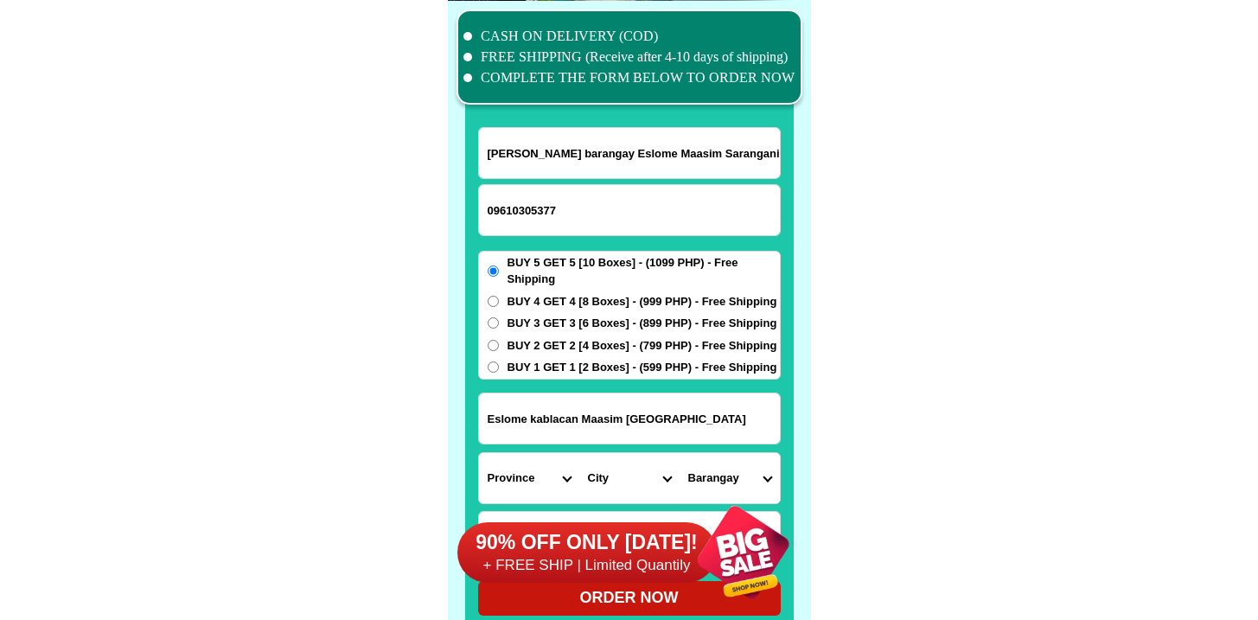
type input "Eslome kablacan Maasim Sarangani Province"
click at [579, 359] on span "BUY 1 GET 1 [2 Boxes] - (599 PHP) - Free Shipping" at bounding box center [643, 367] width 270 height 17
click at [499, 361] on input "BUY 1 GET 1 [2 Boxes] - (599 PHP) - Free Shipping" at bounding box center [493, 366] width 11 height 11
radio input "true"
click at [579, 349] on span "BUY 2 GET 2 [4 Boxes] - (799 PHP) - Free Shipping" at bounding box center [643, 345] width 270 height 17
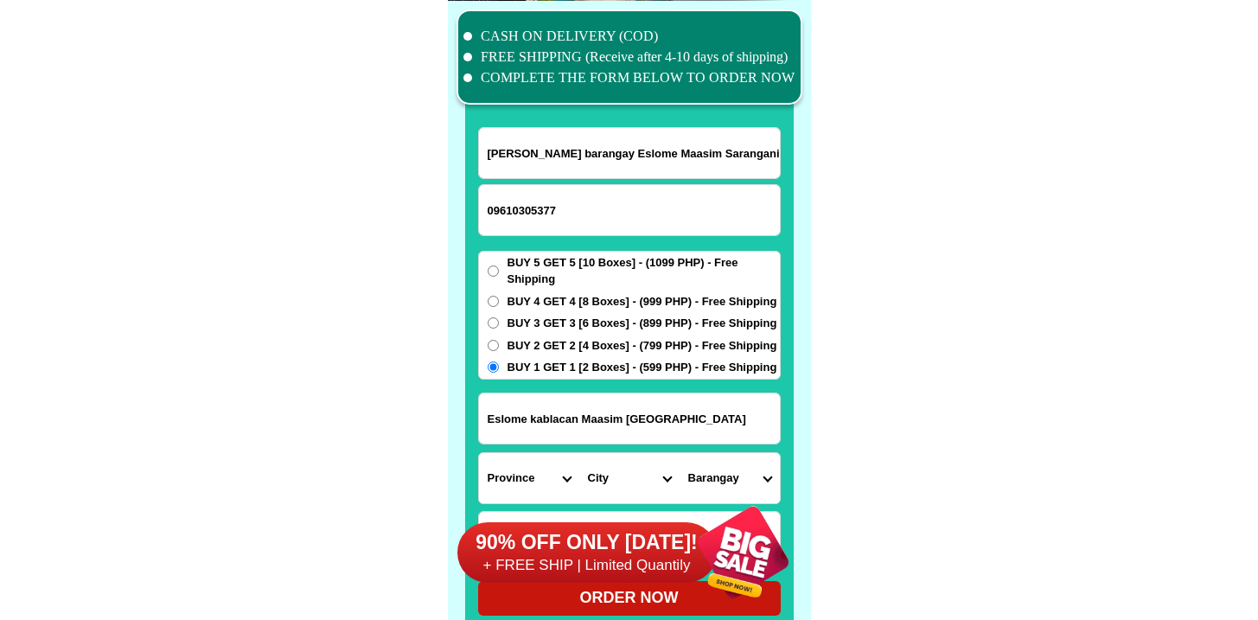
click at [499, 349] on input "BUY 2 GET 2 [4 Boxes] - (799 PHP) - Free Shipping" at bounding box center [493, 345] width 11 height 11
radio input "true"
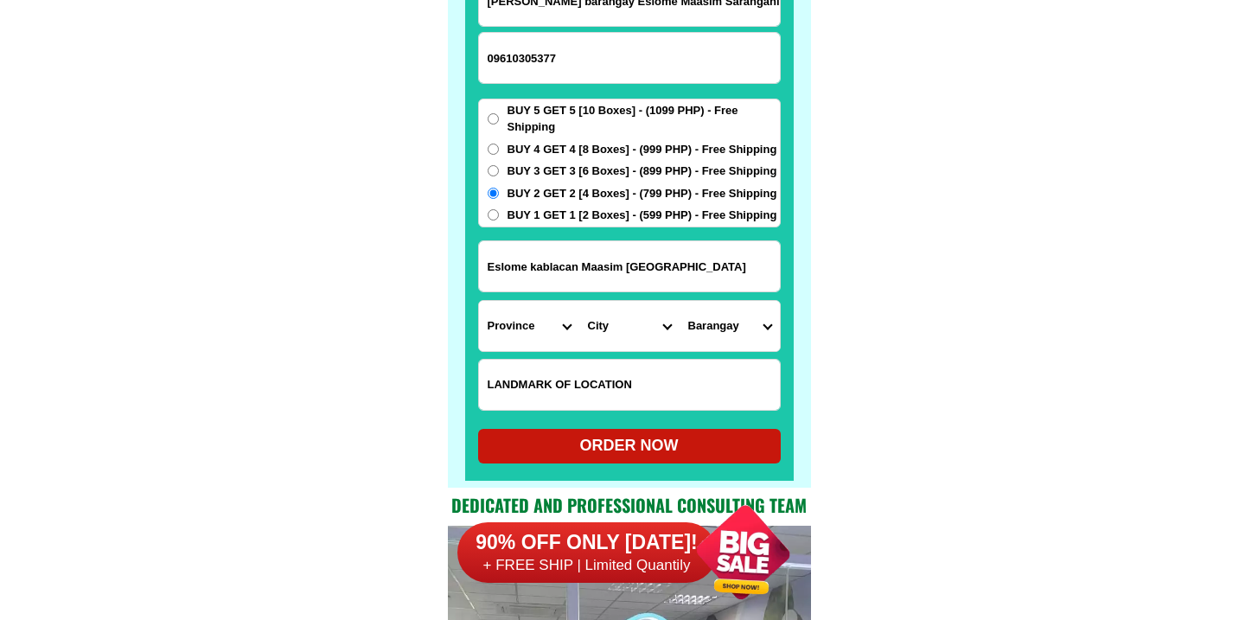
scroll to position [13699, 0]
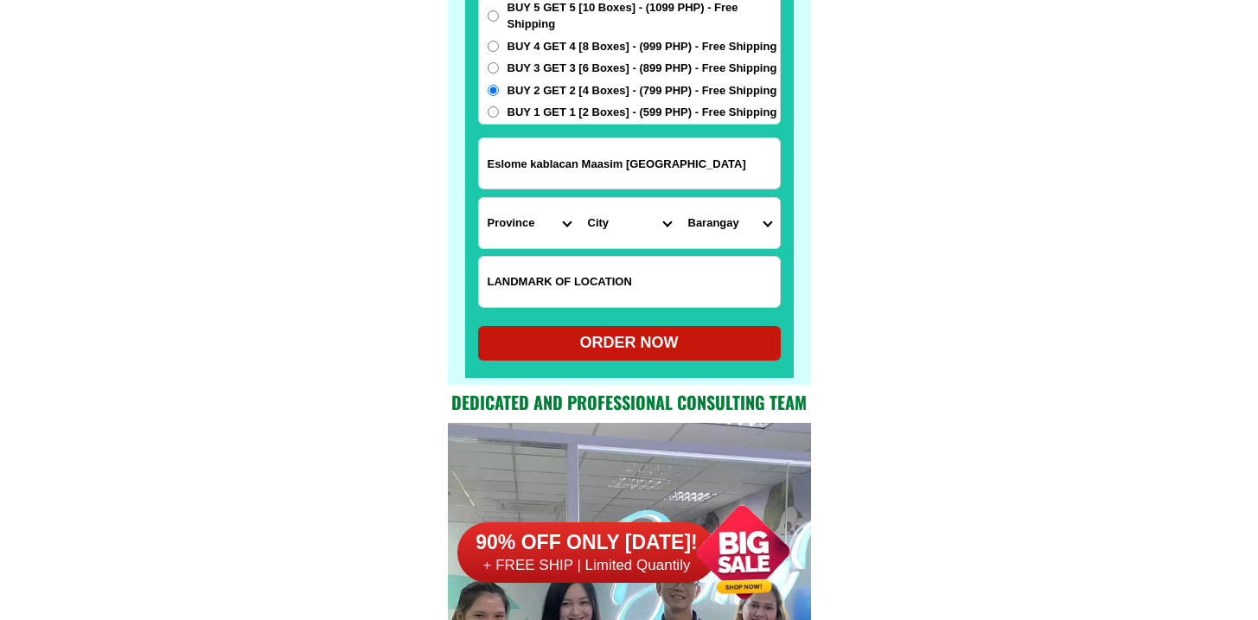
click at [559, 271] on input "Input LANDMARKOFLOCATION" at bounding box center [629, 282] width 301 height 50
paste input "Eslome Maasim Sarangani Province"
type input "Eslome Maasim Sarangani Province"
click at [532, 231] on select "Province [GEOGRAPHIC_DATA] [GEOGRAPHIC_DATA][PERSON_NAME][GEOGRAPHIC_DATA][GEOG…" at bounding box center [529, 223] width 100 height 50
select select "63_581"
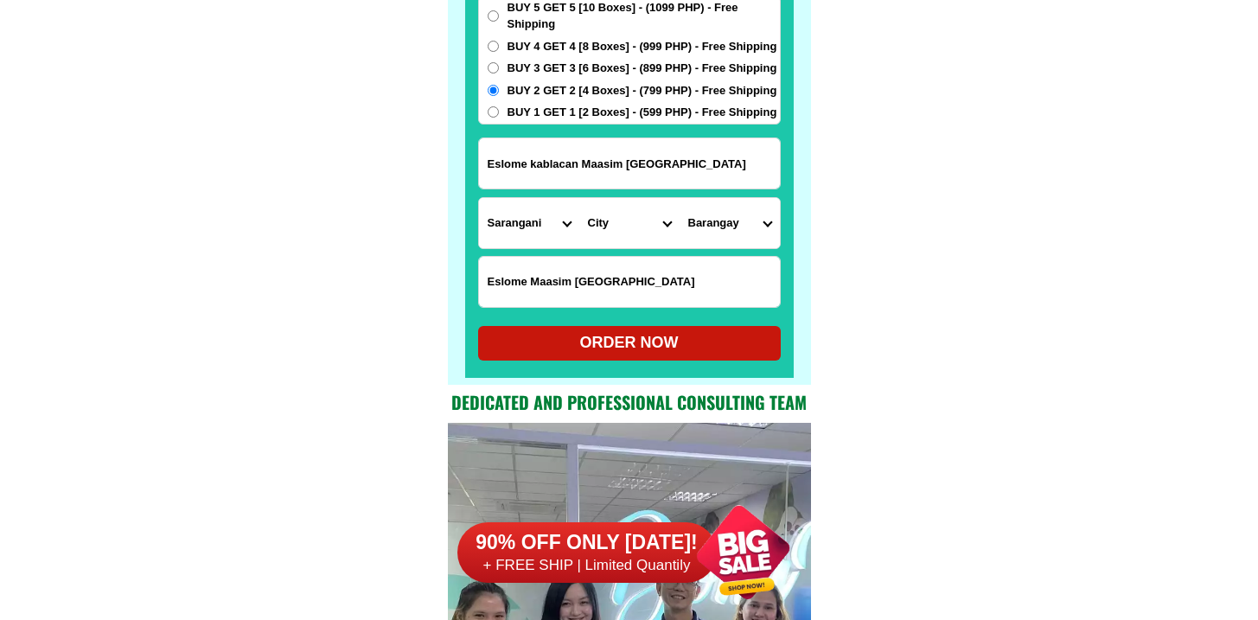
click at [479, 198] on select "Province [GEOGRAPHIC_DATA] [GEOGRAPHIC_DATA][PERSON_NAME][GEOGRAPHIC_DATA][GEOG…" at bounding box center [529, 223] width 100 height 50
click at [641, 200] on select "City Alabel Glan Kiamba Maasim Maitum Malapatan Malungon" at bounding box center [629, 223] width 100 height 50
select select "63_5814329"
click at [579, 198] on select "City Alabel Glan Kiamba Maasim Maitum Malapatan Malungon" at bounding box center [629, 223] width 100 height 50
click at [721, 220] on select "Barangay Amsipit Bales Colon Daliao Kabatiol Kablacan Kamanga Kanalo Lumasal Lu…" at bounding box center [730, 223] width 100 height 50
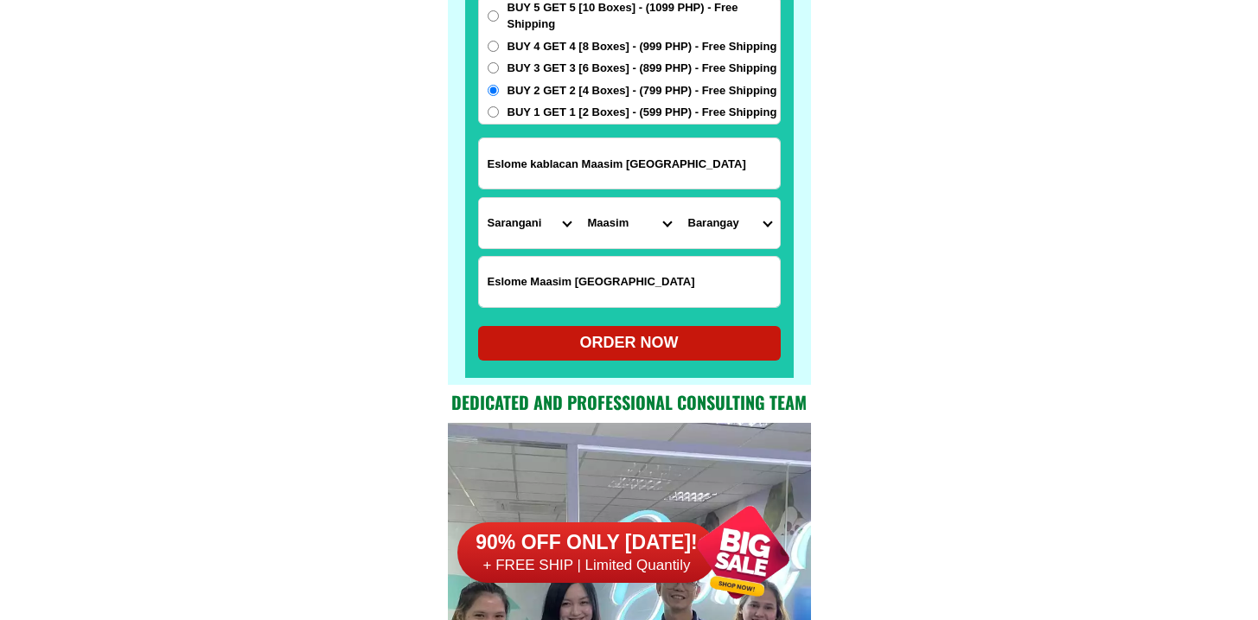
select select "63_58143298614"
click at [680, 198] on select "Barangay Amsipit Bales Colon Daliao Kabatiol Kablacan Kamanga Kanalo Lumasal Lu…" at bounding box center [730, 223] width 100 height 50
click at [717, 361] on div at bounding box center [629, 74] width 329 height 608
click at [715, 349] on div "ORDER NOW" at bounding box center [629, 342] width 303 height 23
radio input "true"
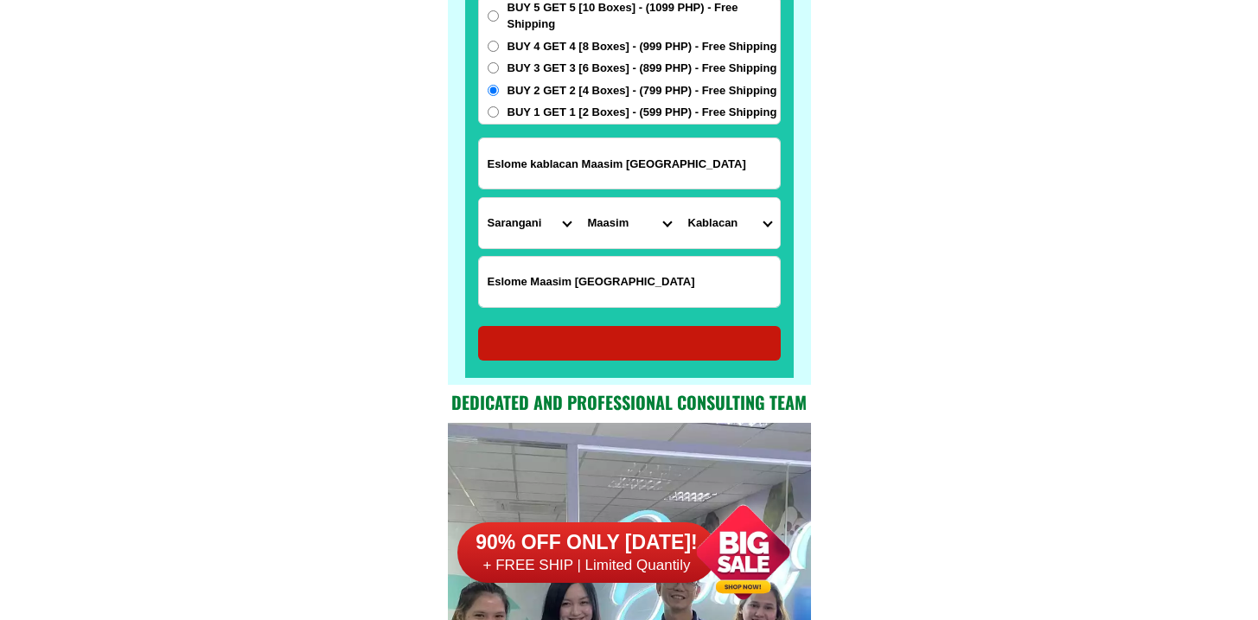
radio input "true"
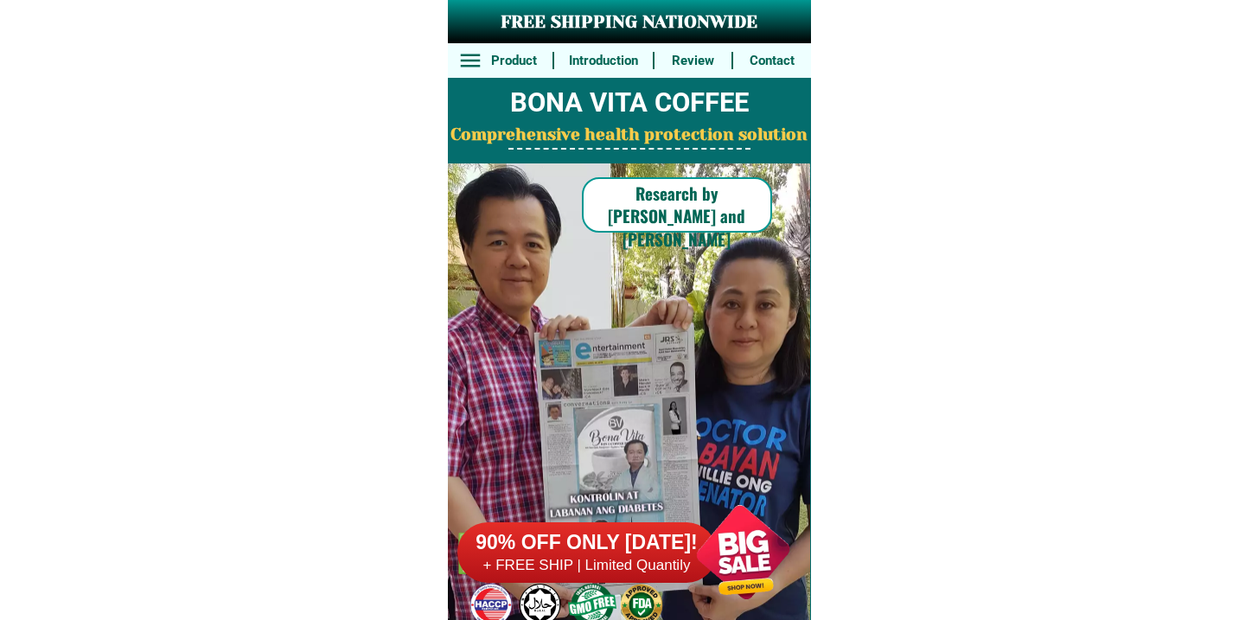
click at [560, 559] on h6 "+ FREE SHIP | Limited Quantily" at bounding box center [586, 565] width 259 height 19
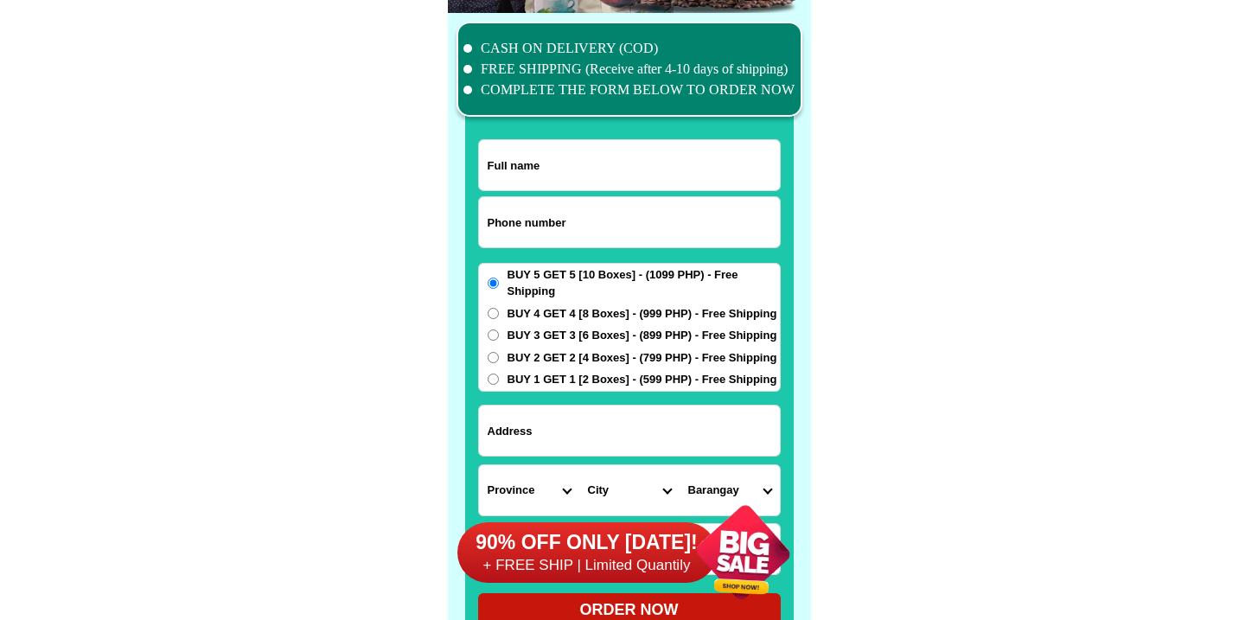
scroll to position [13444, 0]
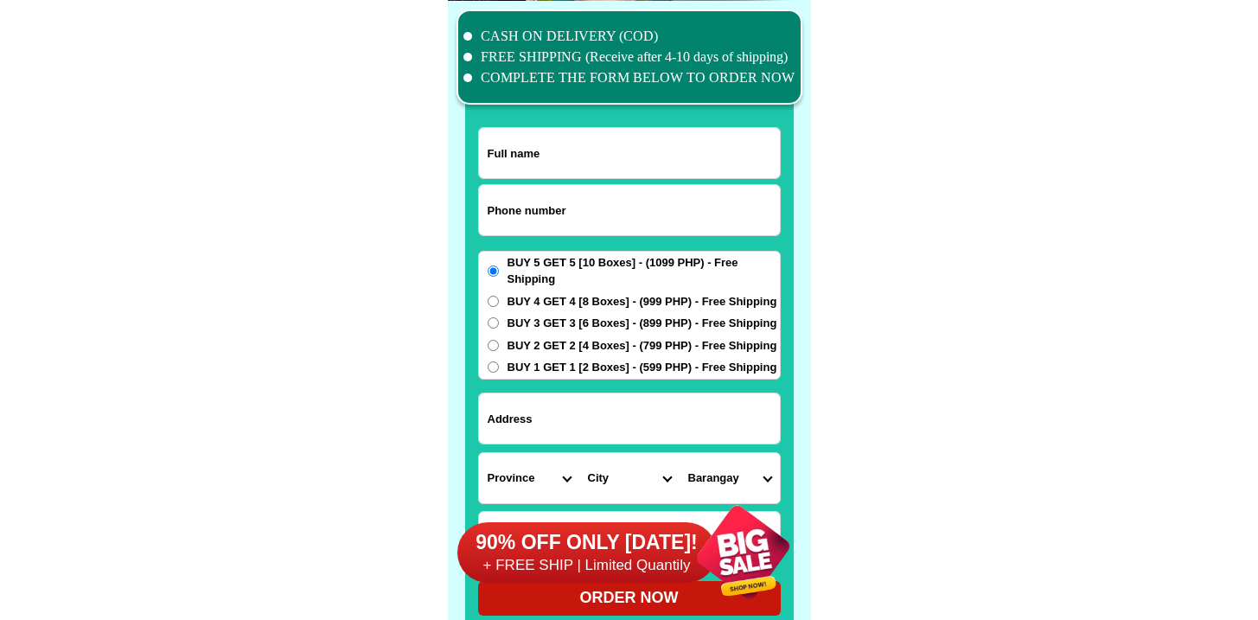
click at [649, 227] on input "Input phone_number" at bounding box center [629, 210] width 301 height 50
paste input "9185844544"
type input "09185844544"
click at [552, 170] on input "Input full_name" at bounding box center [629, 153] width 301 height 50
paste input "[PERSON_NAME]"
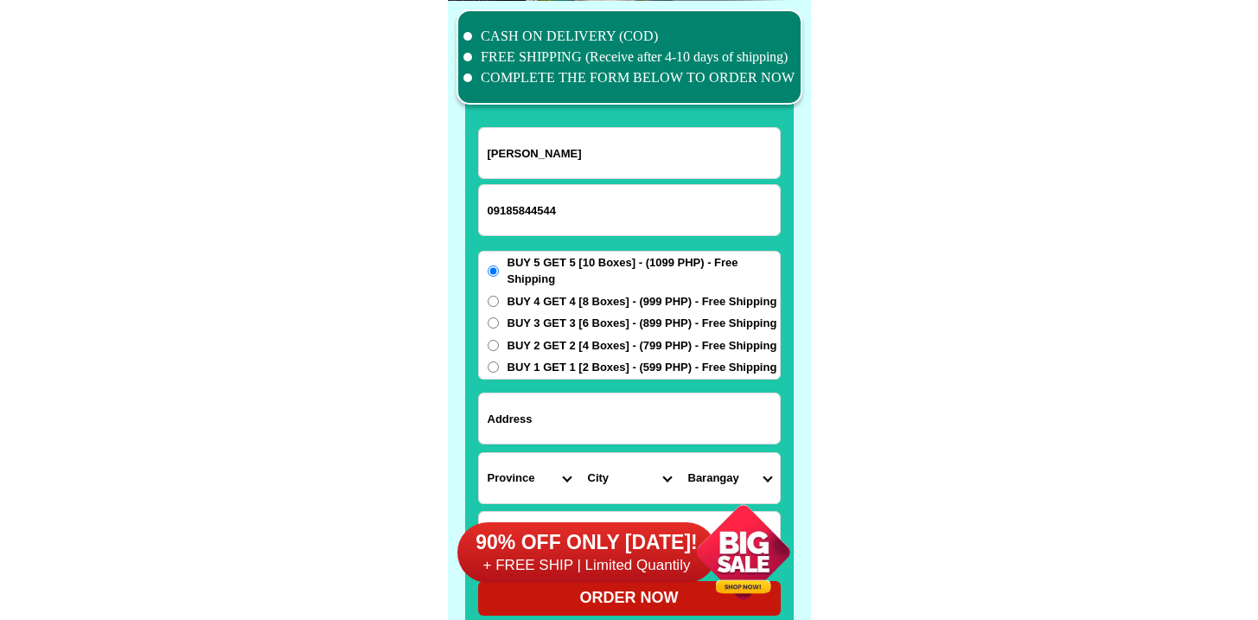
type input "[PERSON_NAME]"
click at [619, 423] on input "Input address" at bounding box center [629, 418] width 301 height 50
paste input "67 visayas [DOMAIN_NAME] 3,brgy.[GEOGRAPHIC_DATA]"
type input "67 visayas [DOMAIN_NAME] 3,brgy.[GEOGRAPHIC_DATA]"
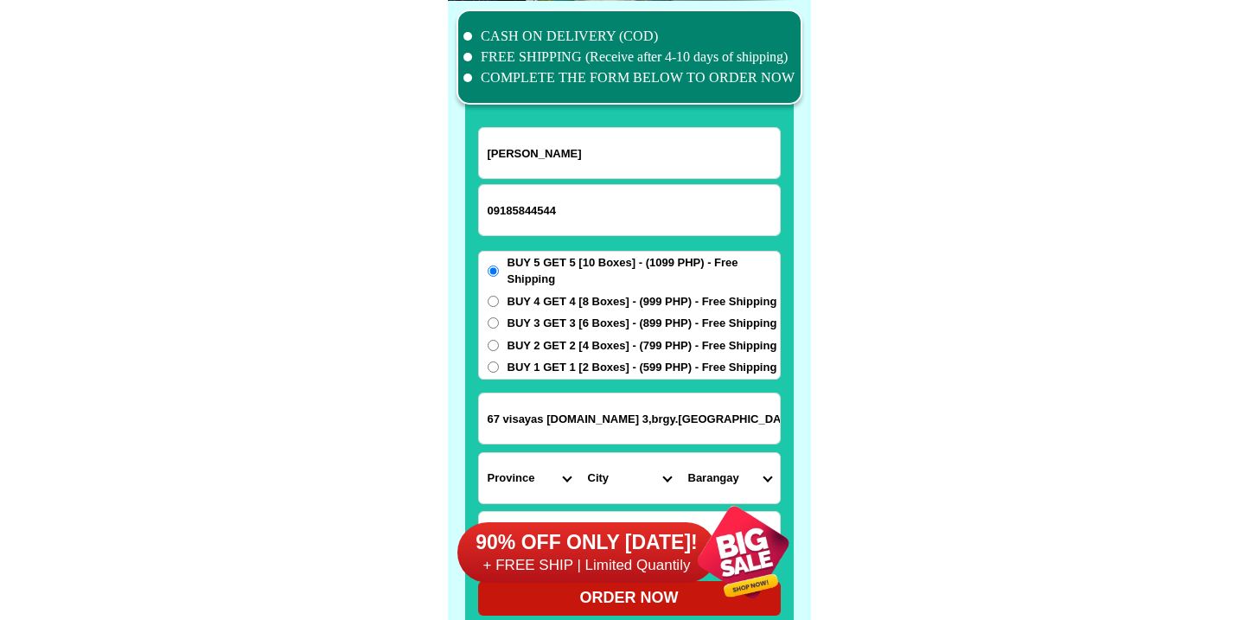
click at [564, 333] on div "BUY 5 GET 5 [10 Boxes] - (1099 PHP) - Free Shipping BUY 4 GET 4 [8 Boxes] - (99…" at bounding box center [629, 315] width 303 height 129
click at [564, 320] on span "BUY 3 GET 3 [6 Boxes] - (899 PHP) - Free Shipping" at bounding box center [643, 323] width 270 height 17
click at [499, 320] on input "BUY 3 GET 3 [6 Boxes] - (899 PHP) - Free Shipping" at bounding box center [493, 322] width 11 height 11
radio input "true"
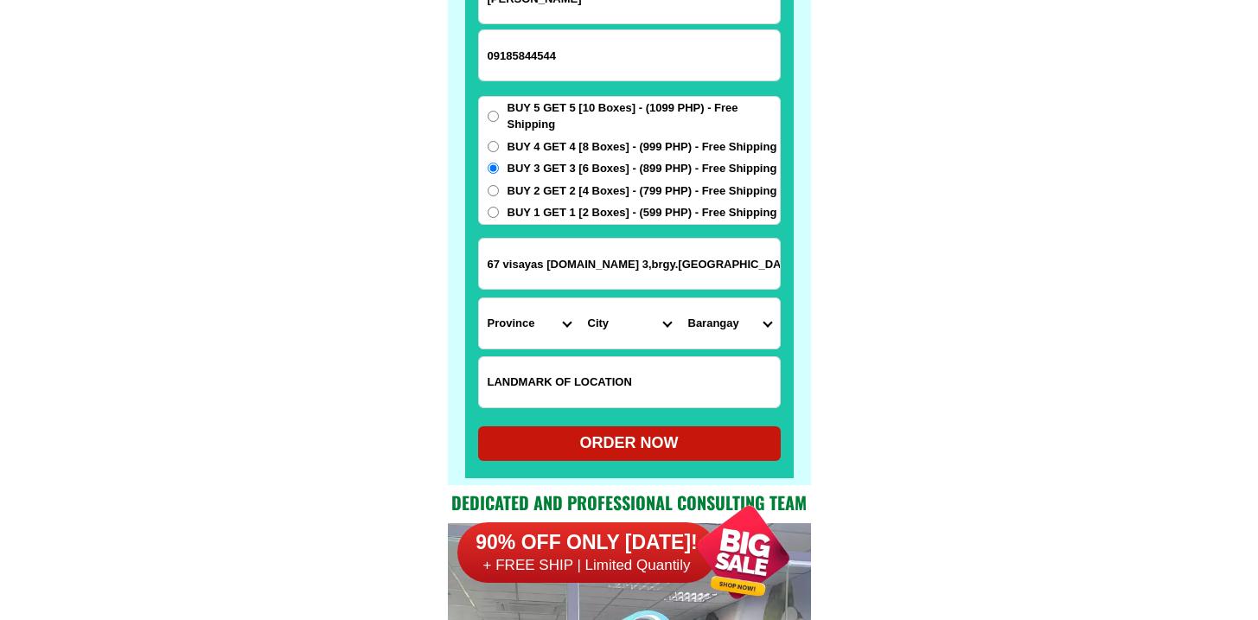
scroll to position [13603, 0]
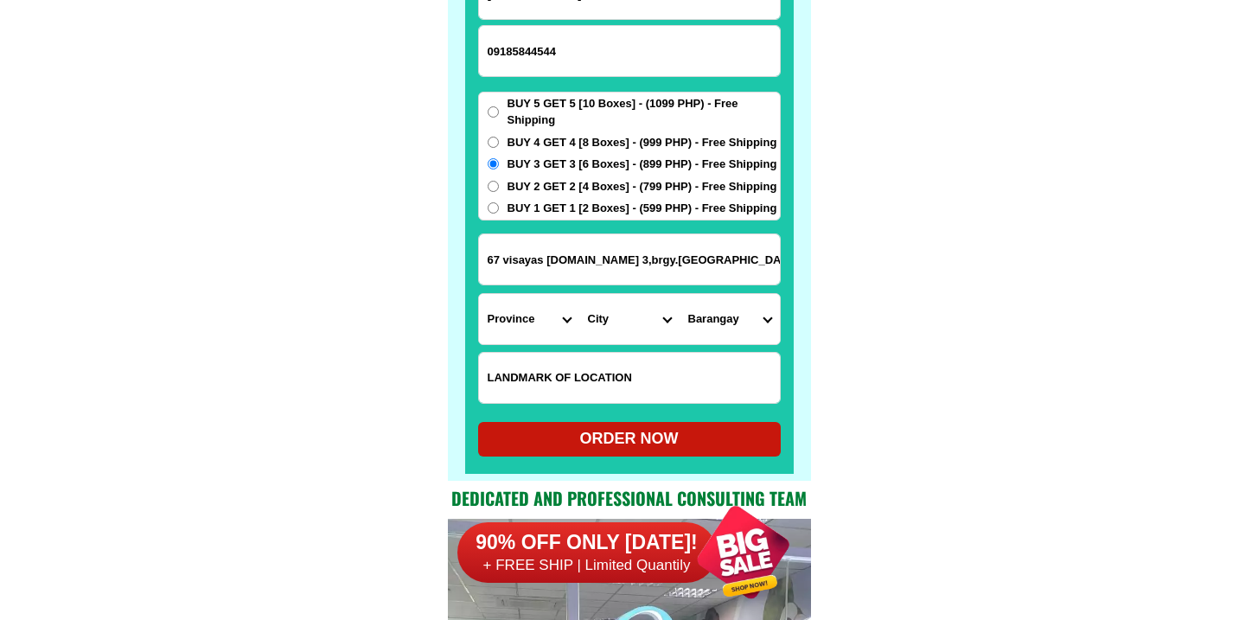
click at [548, 359] on input "Input LANDMARKOFLOCATION" at bounding box center [629, 378] width 301 height 50
paste input "Alfamart"
click at [548, 359] on input "Alfamart" at bounding box center [629, 378] width 301 height 50
type input "Alfamart"
click at [523, 334] on select "Province [GEOGRAPHIC_DATA] [GEOGRAPHIC_DATA][PERSON_NAME][GEOGRAPHIC_DATA][GEOG…" at bounding box center [529, 319] width 100 height 50
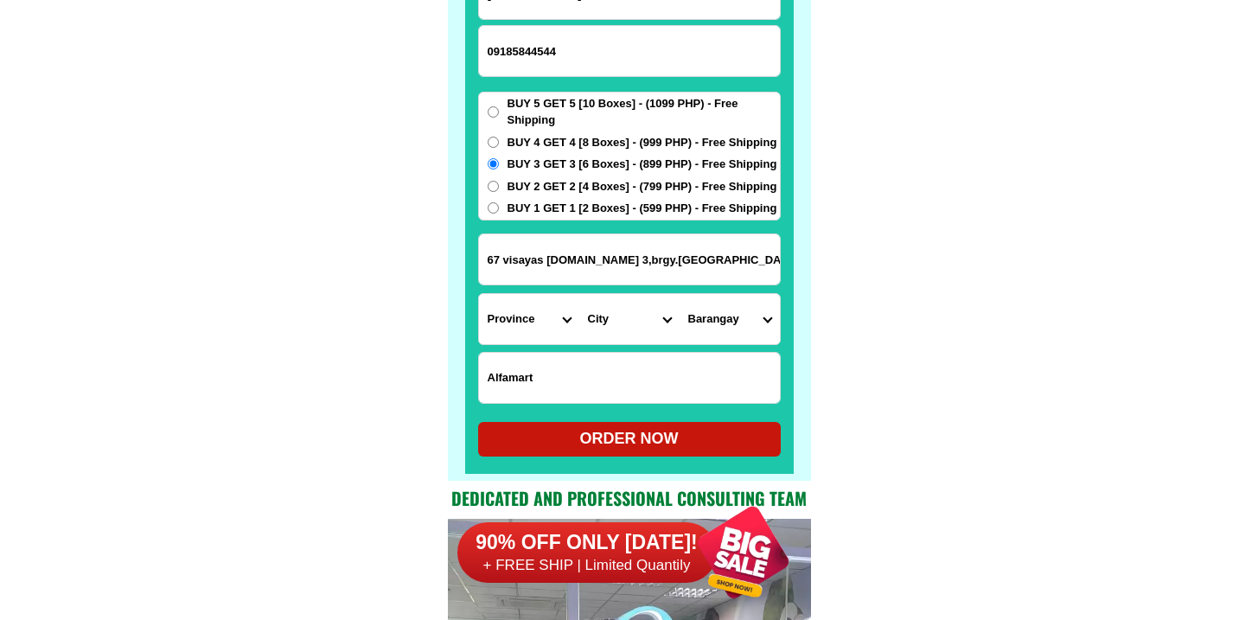
select select "63_219"
click at [479, 294] on select "Province [GEOGRAPHIC_DATA] [GEOGRAPHIC_DATA][PERSON_NAME][GEOGRAPHIC_DATA][GEOG…" at bounding box center [529, 319] width 100 height 50
click at [644, 327] on select "City [GEOGRAPHIC_DATA] [GEOGRAPHIC_DATA] [GEOGRAPHIC_DATA] [GEOGRAPHIC_DATA]-ci…" at bounding box center [629, 319] width 100 height 50
select select "63_2191611"
click at [579, 294] on select "City [GEOGRAPHIC_DATA] [GEOGRAPHIC_DATA] [GEOGRAPHIC_DATA] [GEOGRAPHIC_DATA]-ci…" at bounding box center [629, 319] width 100 height 50
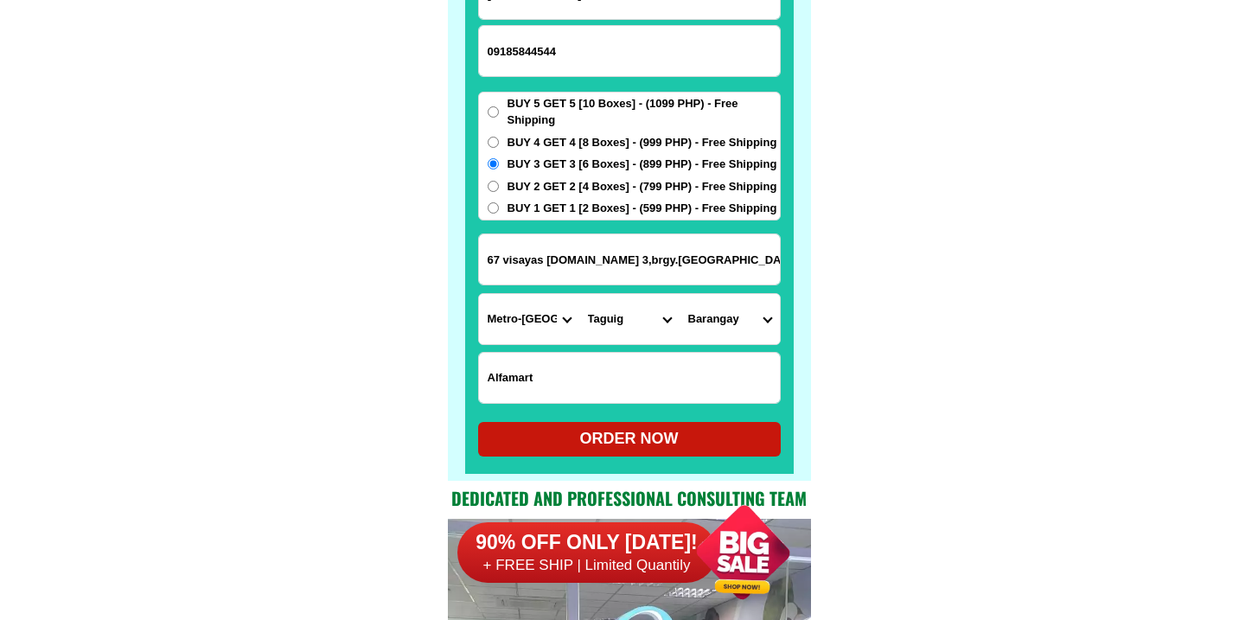
click at [705, 307] on select "[GEOGRAPHIC_DATA][PERSON_NAME][GEOGRAPHIC_DATA] [GEOGRAPHIC_DATA][PERSON_NAME] …" at bounding box center [730, 319] width 100 height 50
select select "63_21916112887"
click at [680, 294] on select "[GEOGRAPHIC_DATA][PERSON_NAME][GEOGRAPHIC_DATA] [GEOGRAPHIC_DATA][PERSON_NAME] …" at bounding box center [730, 319] width 100 height 50
click at [579, 438] on div "ORDER NOW" at bounding box center [629, 438] width 303 height 23
radio input "true"
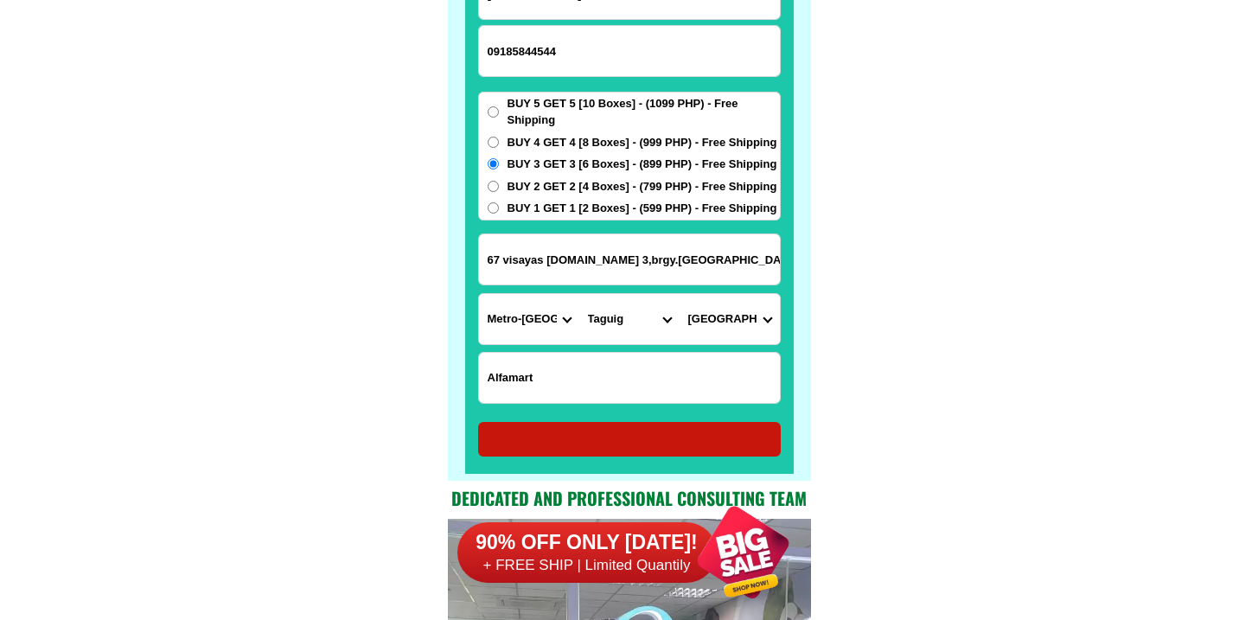
radio input "true"
